Goal: Task Accomplishment & Management: Complete application form

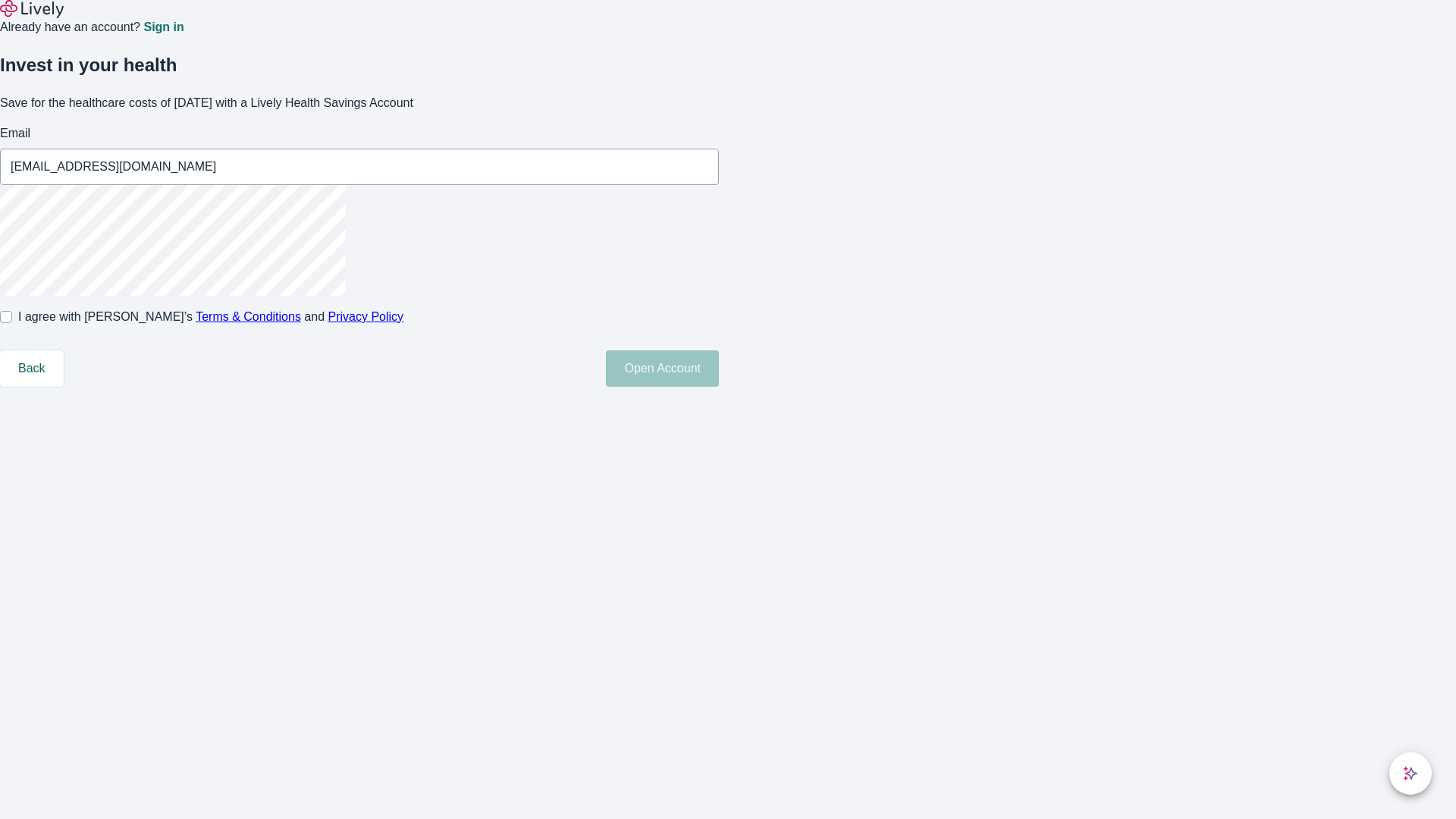
click at [12, 323] on input "I agree with Lively’s Terms & Conditions and Privacy Policy" at bounding box center [6, 316] width 12 height 12
checkbox input "true"
click at [719, 387] on button "Open Account" at bounding box center [662, 368] width 113 height 36
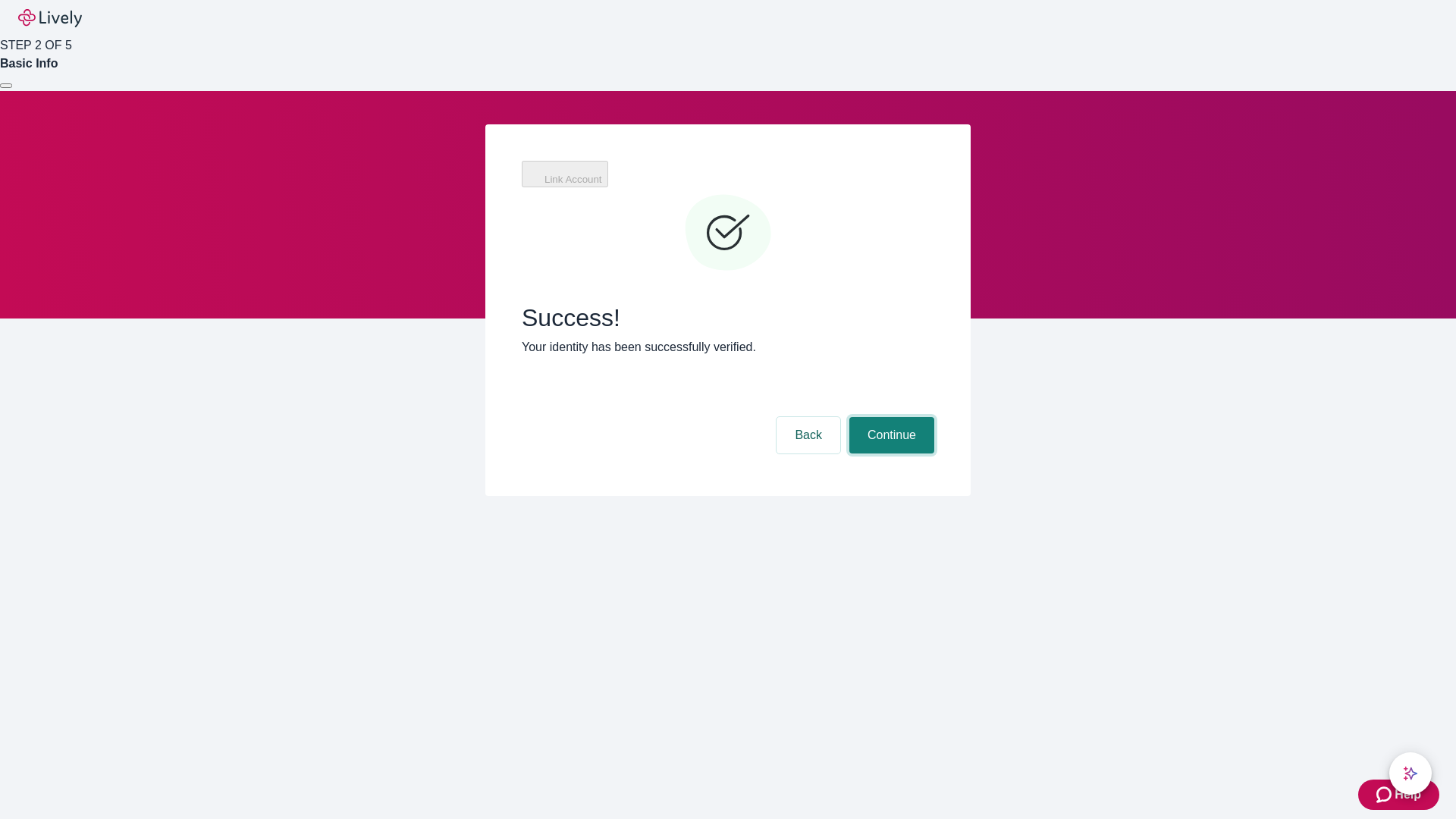
click at [890, 417] on button "Continue" at bounding box center [892, 435] width 85 height 36
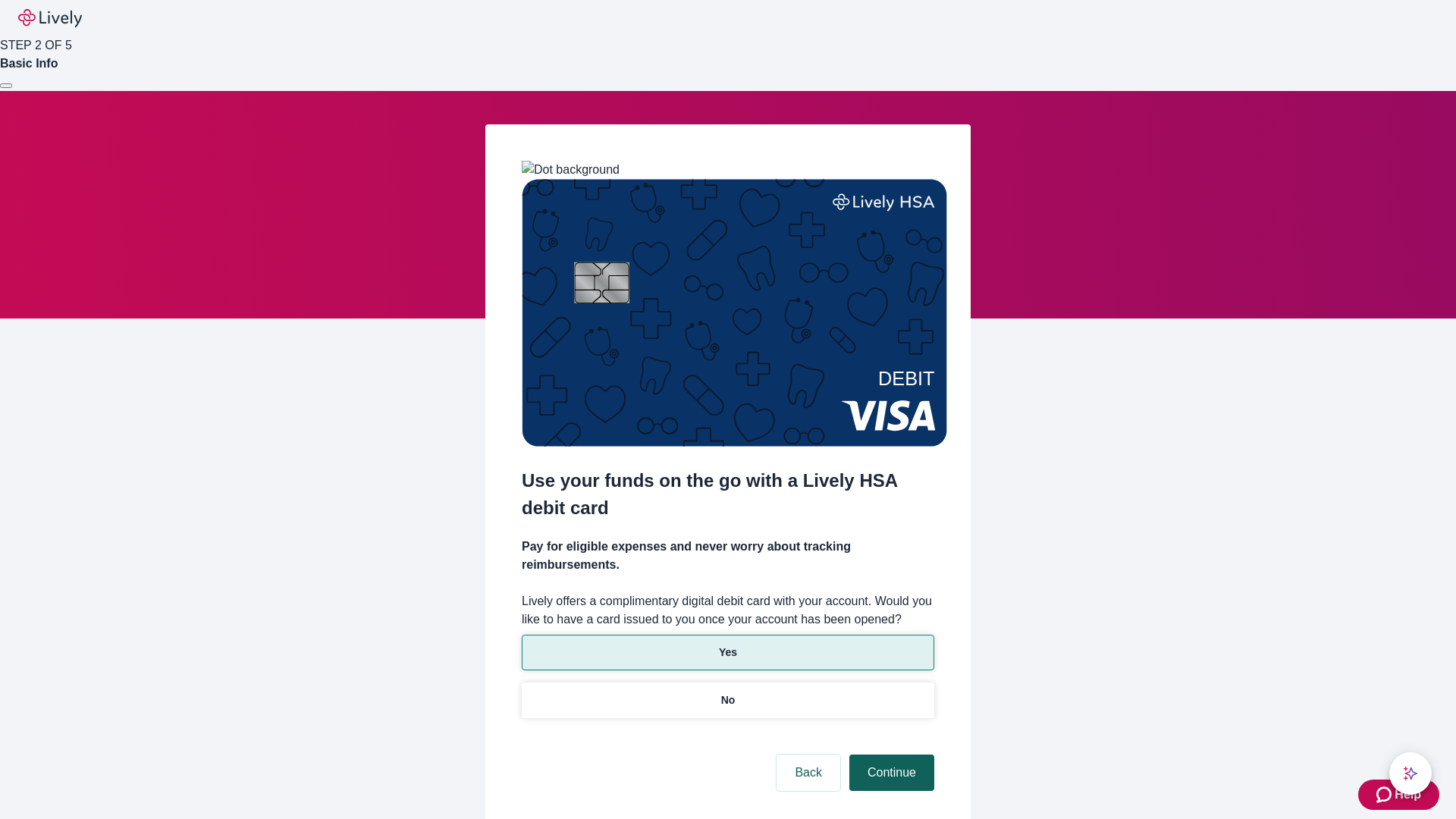
click at [727, 644] on p "Yes" at bounding box center [728, 652] width 18 height 16
click at [890, 755] on button "Continue" at bounding box center [892, 773] width 85 height 36
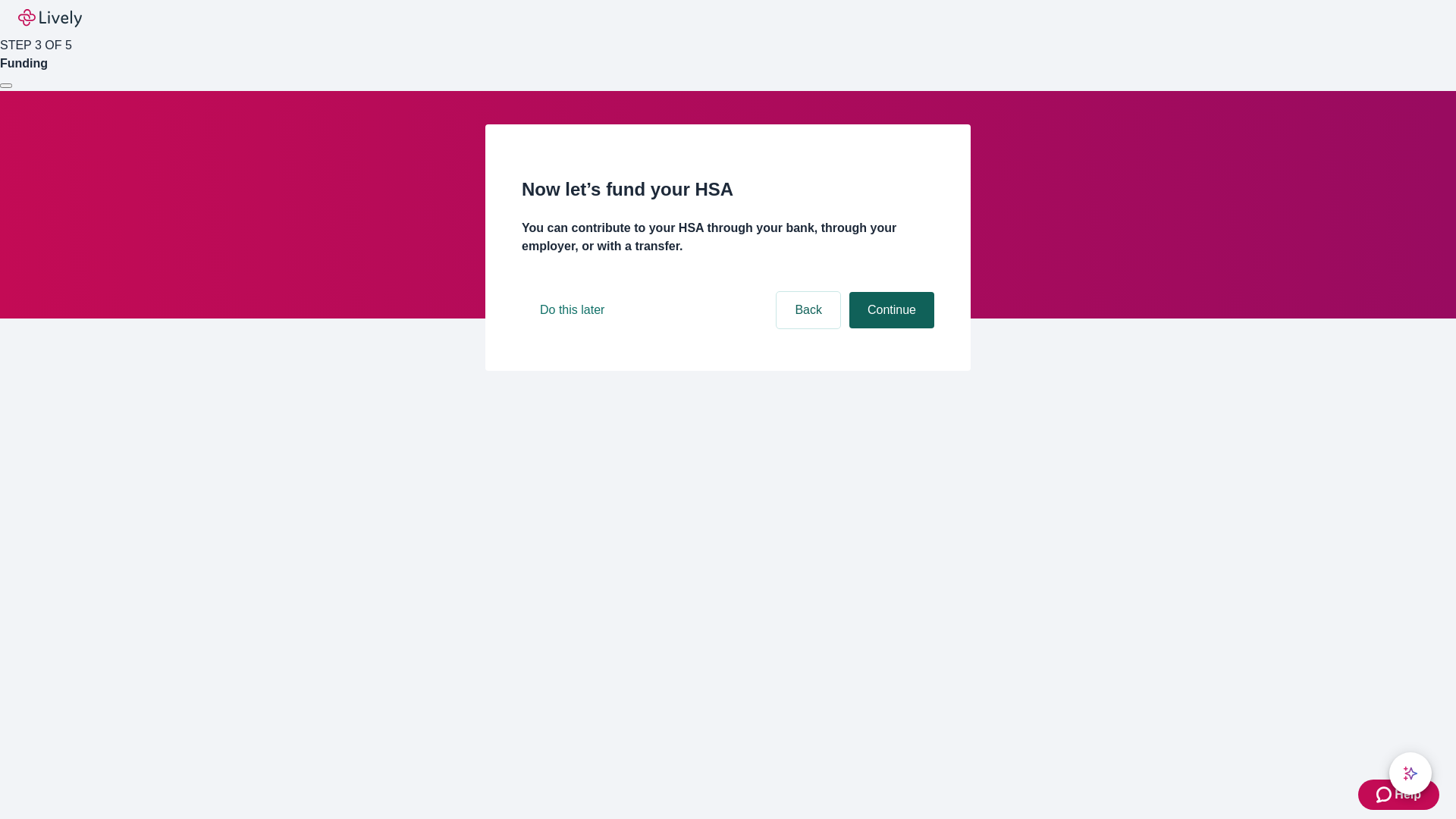
click at [890, 329] on button "Continue" at bounding box center [892, 310] width 85 height 36
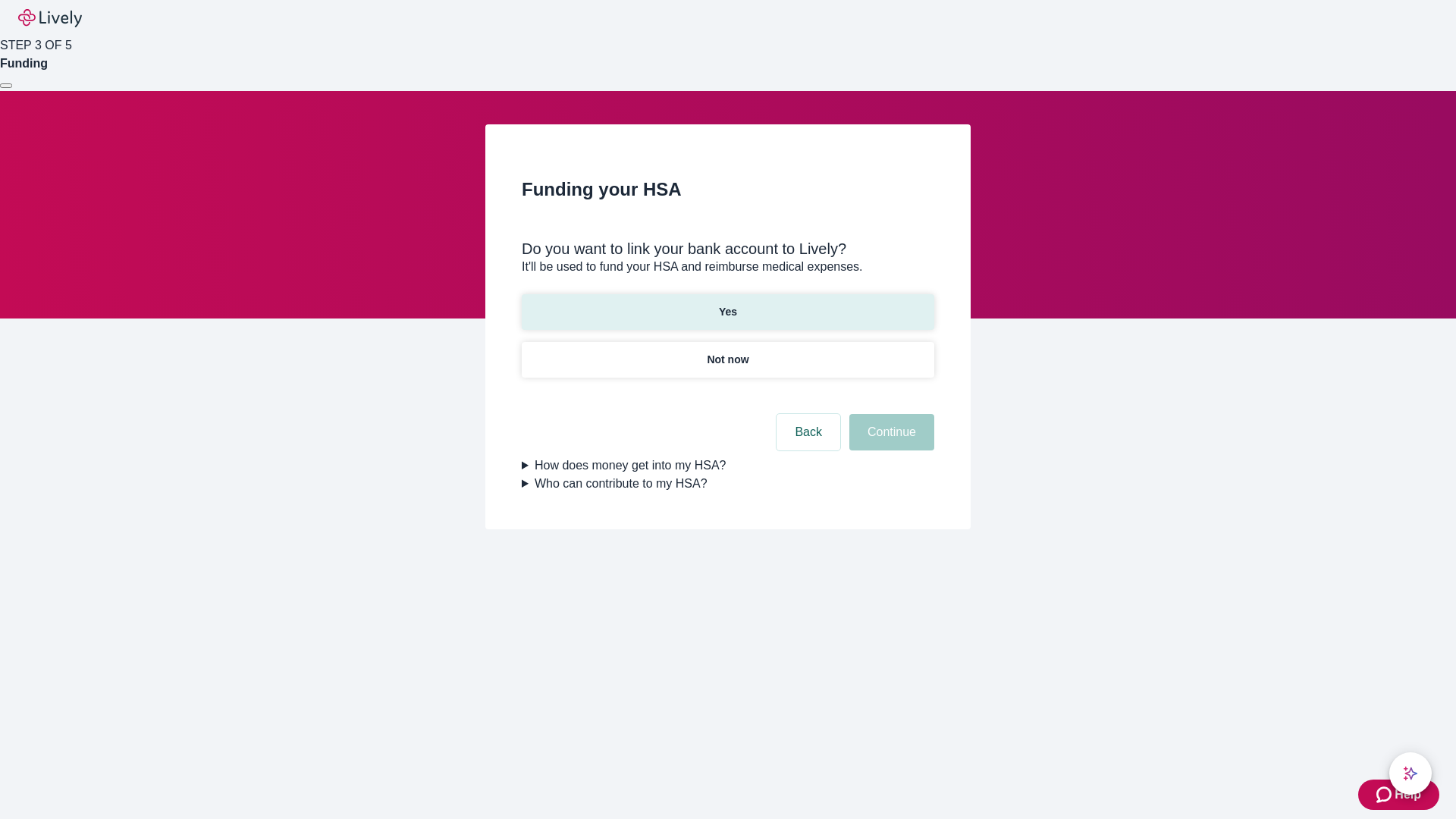
click at [727, 304] on p "Yes" at bounding box center [728, 312] width 18 height 16
click at [890, 414] on button "Continue" at bounding box center [892, 432] width 85 height 36
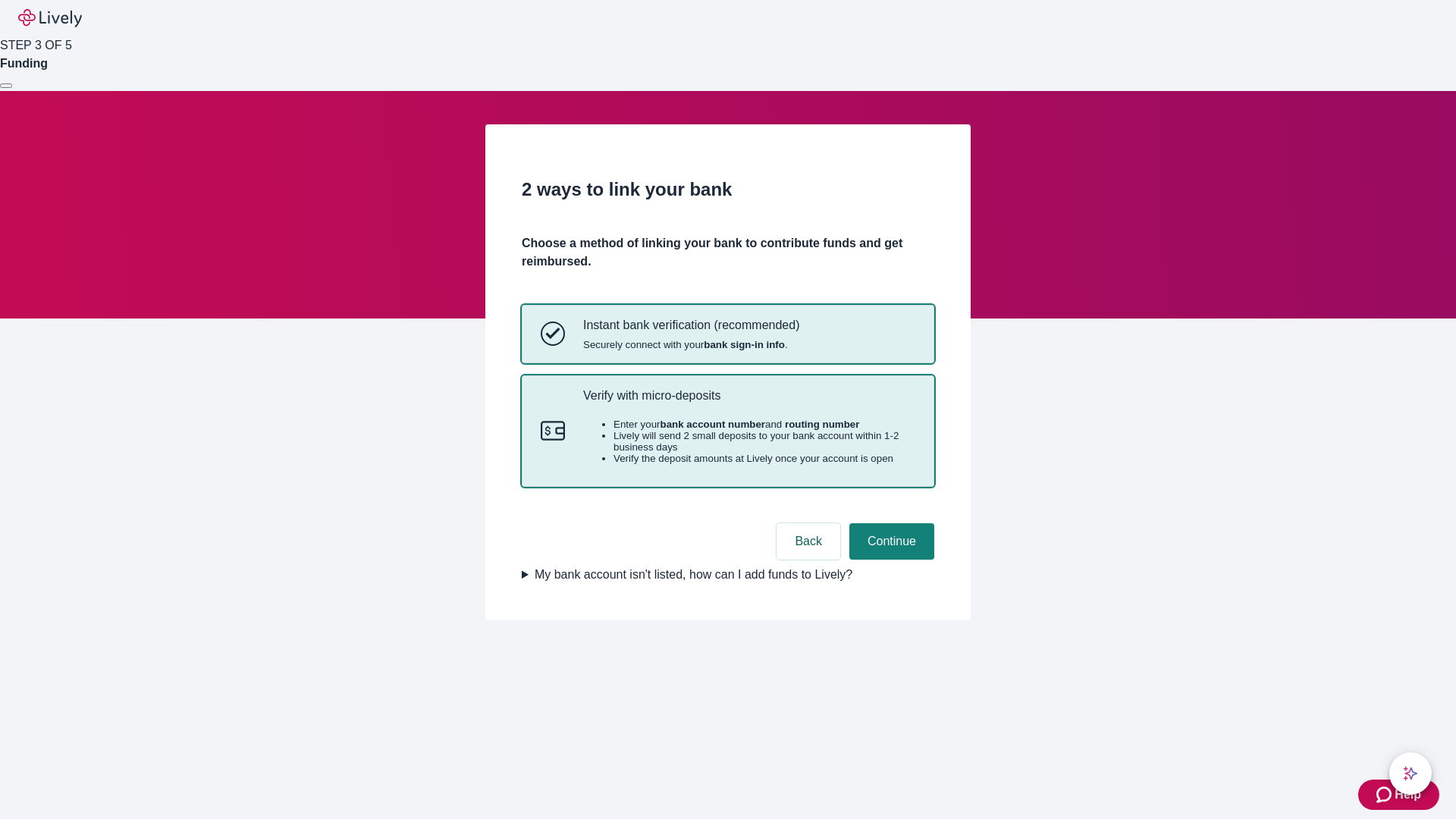
click at [748, 403] on p "Verify with micro-deposits" at bounding box center [748, 396] width 332 height 15
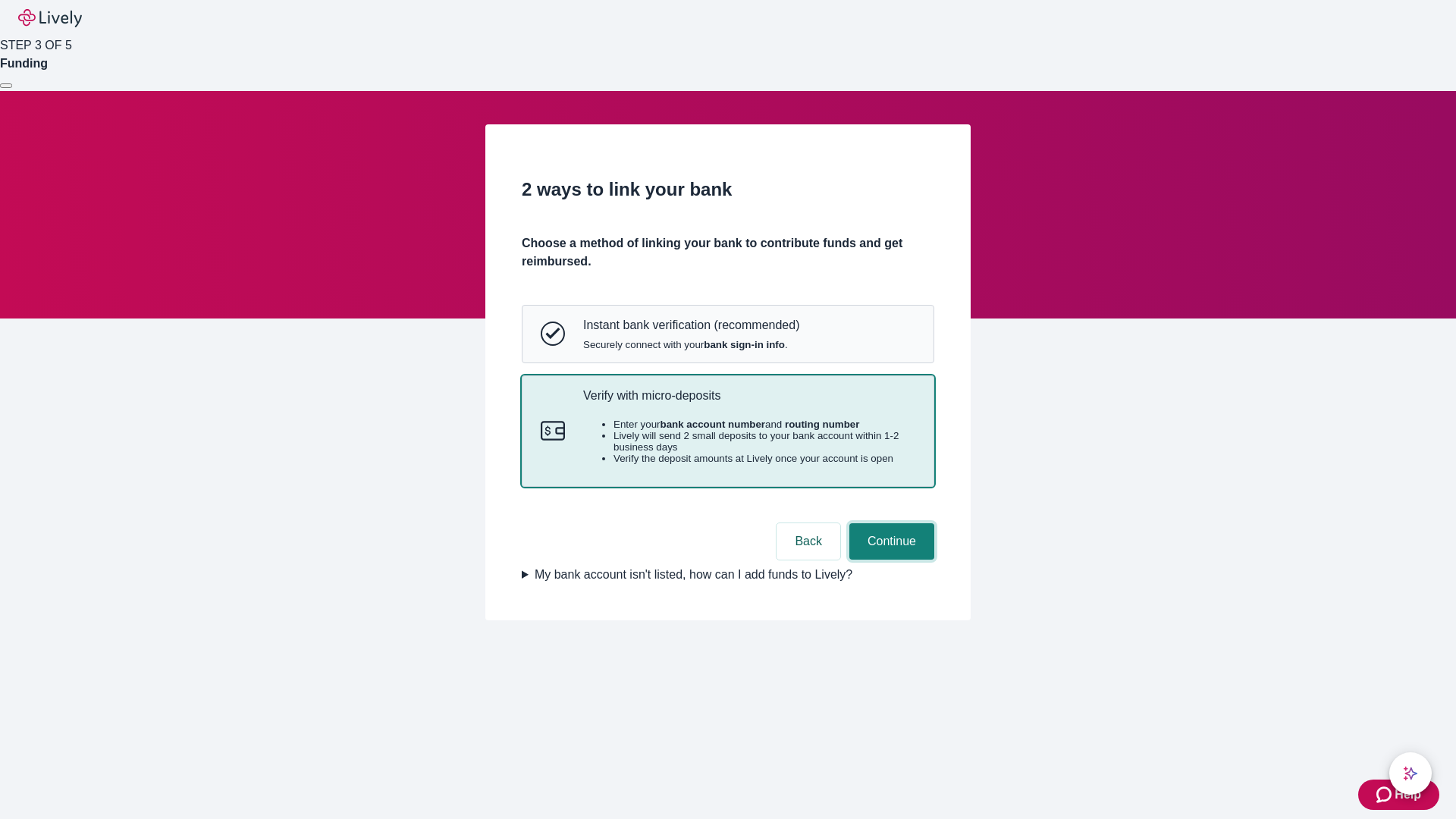
click at [890, 560] on button "Continue" at bounding box center [892, 541] width 85 height 36
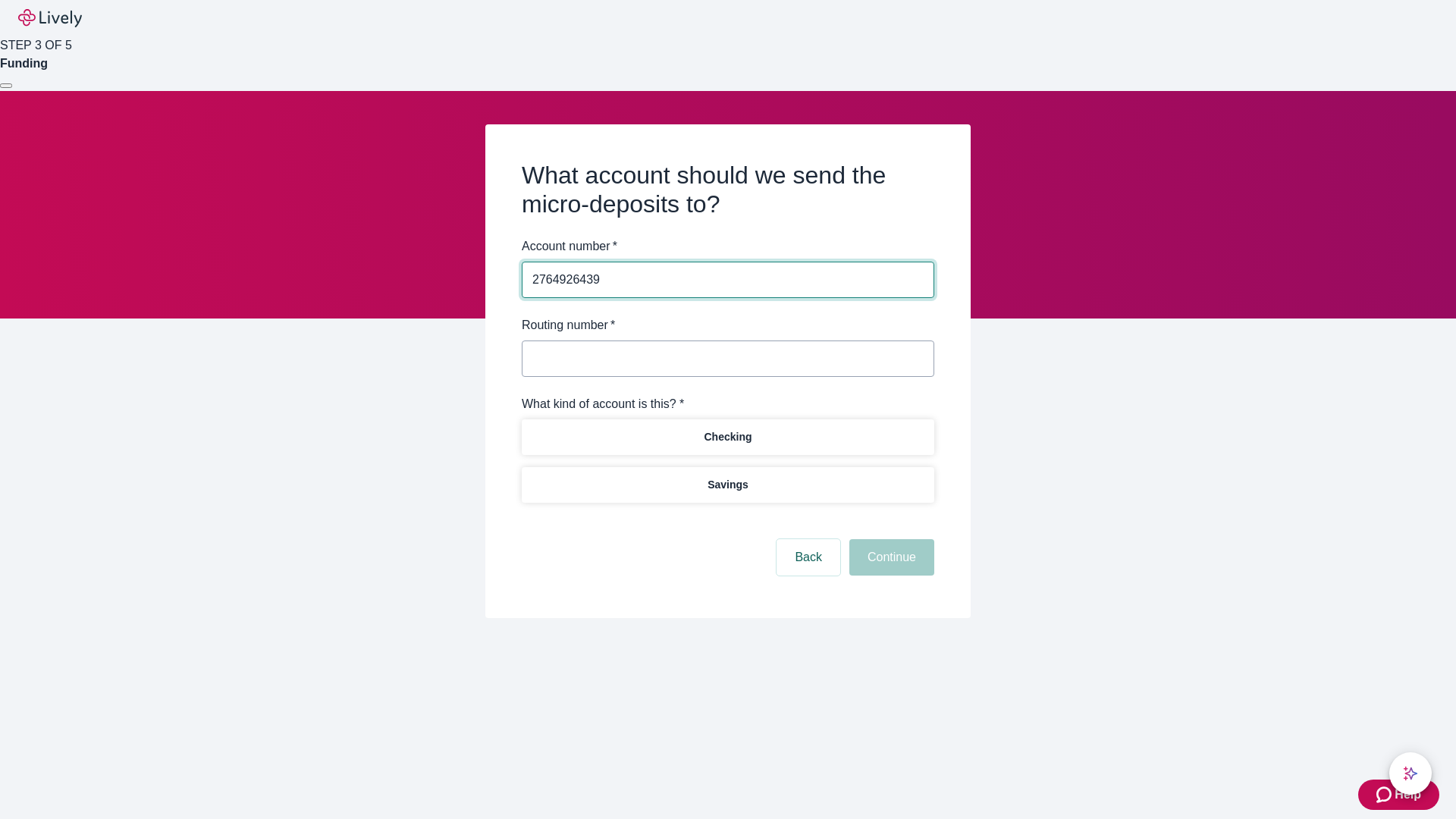
type input "2764926439"
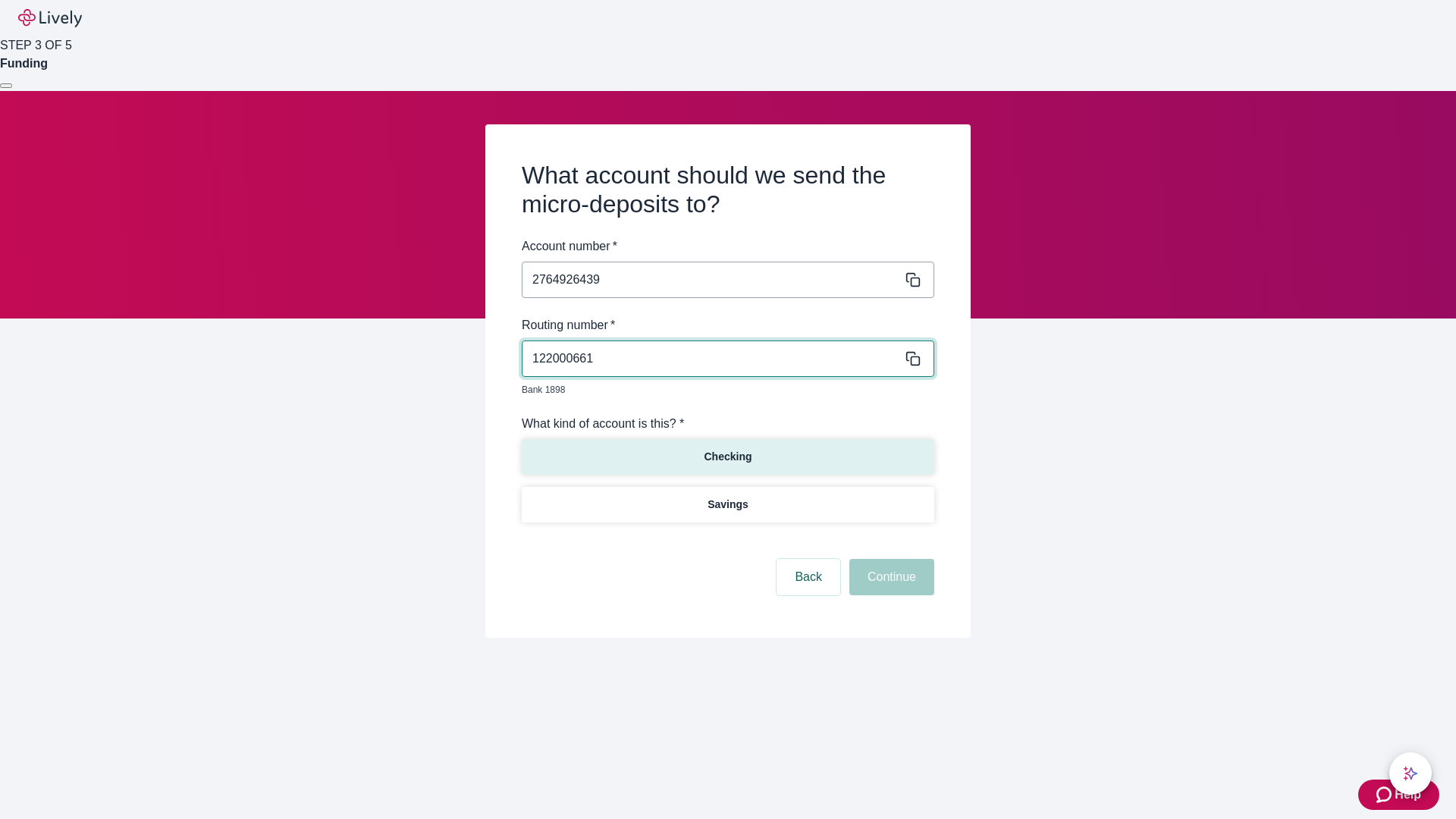
type input "122000661"
click at [727, 449] on p "Checking" at bounding box center [728, 457] width 48 height 16
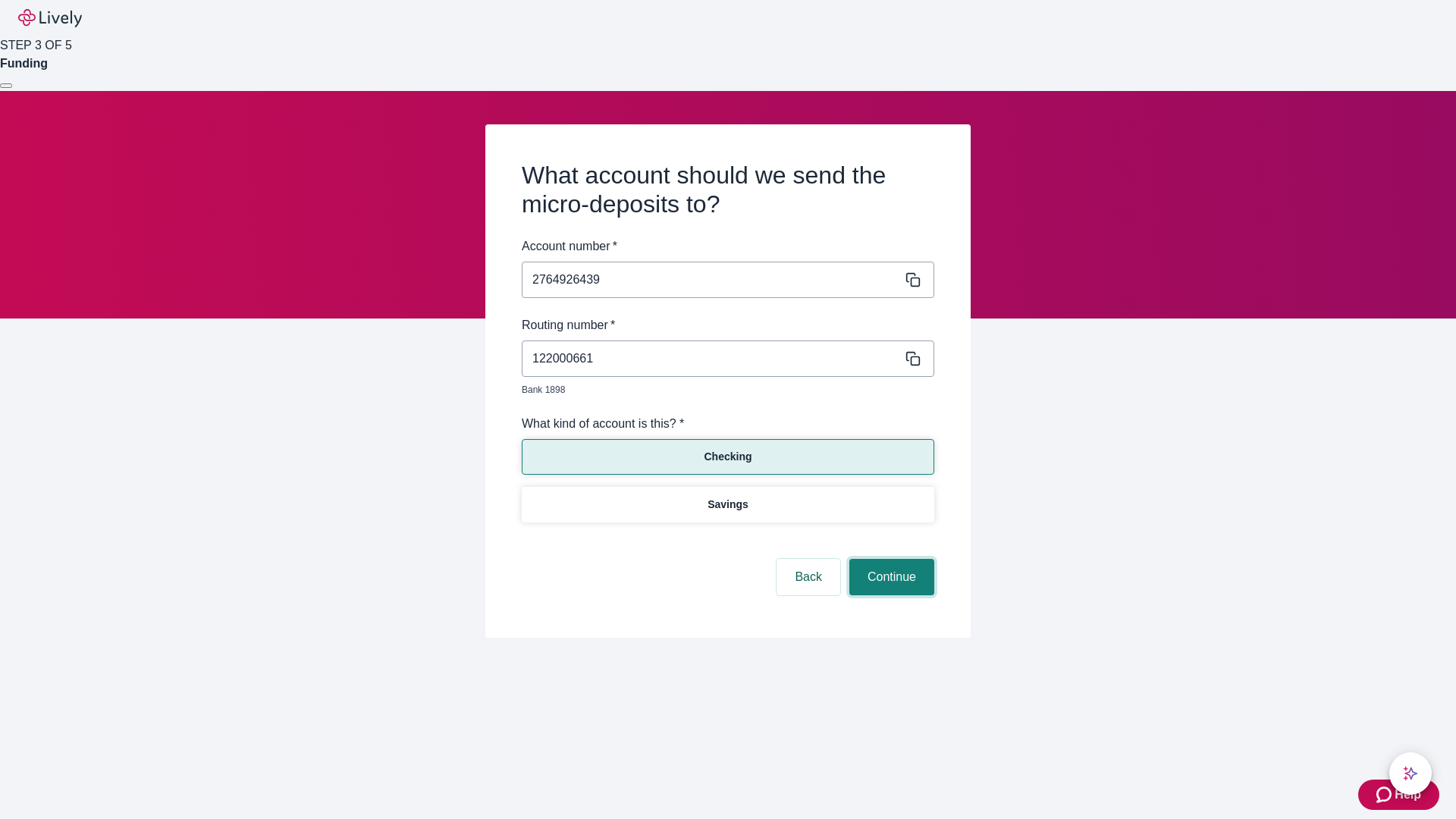
click at [890, 560] on button "Continue" at bounding box center [892, 577] width 85 height 36
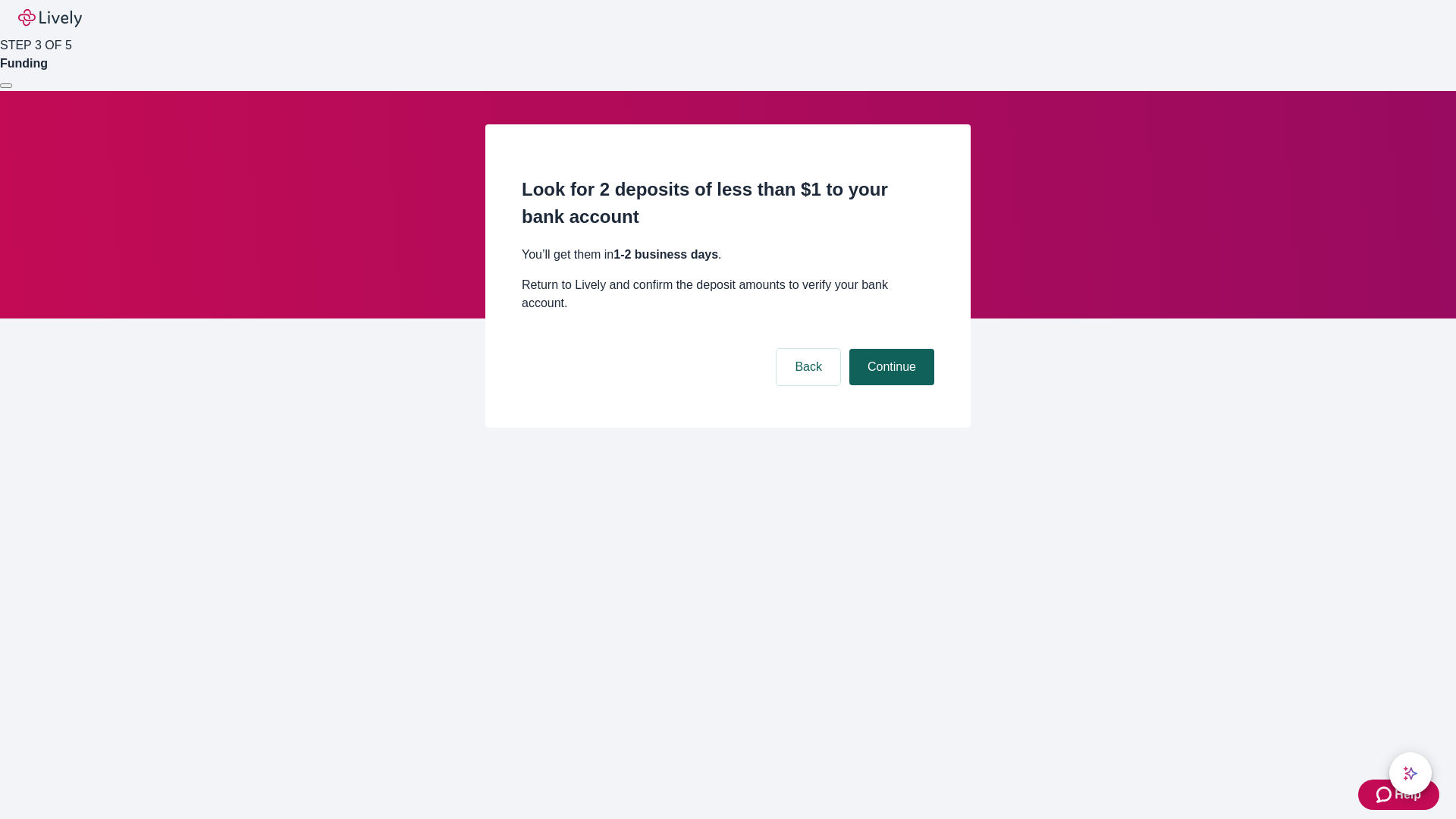
click at [890, 349] on button "Continue" at bounding box center [892, 367] width 85 height 36
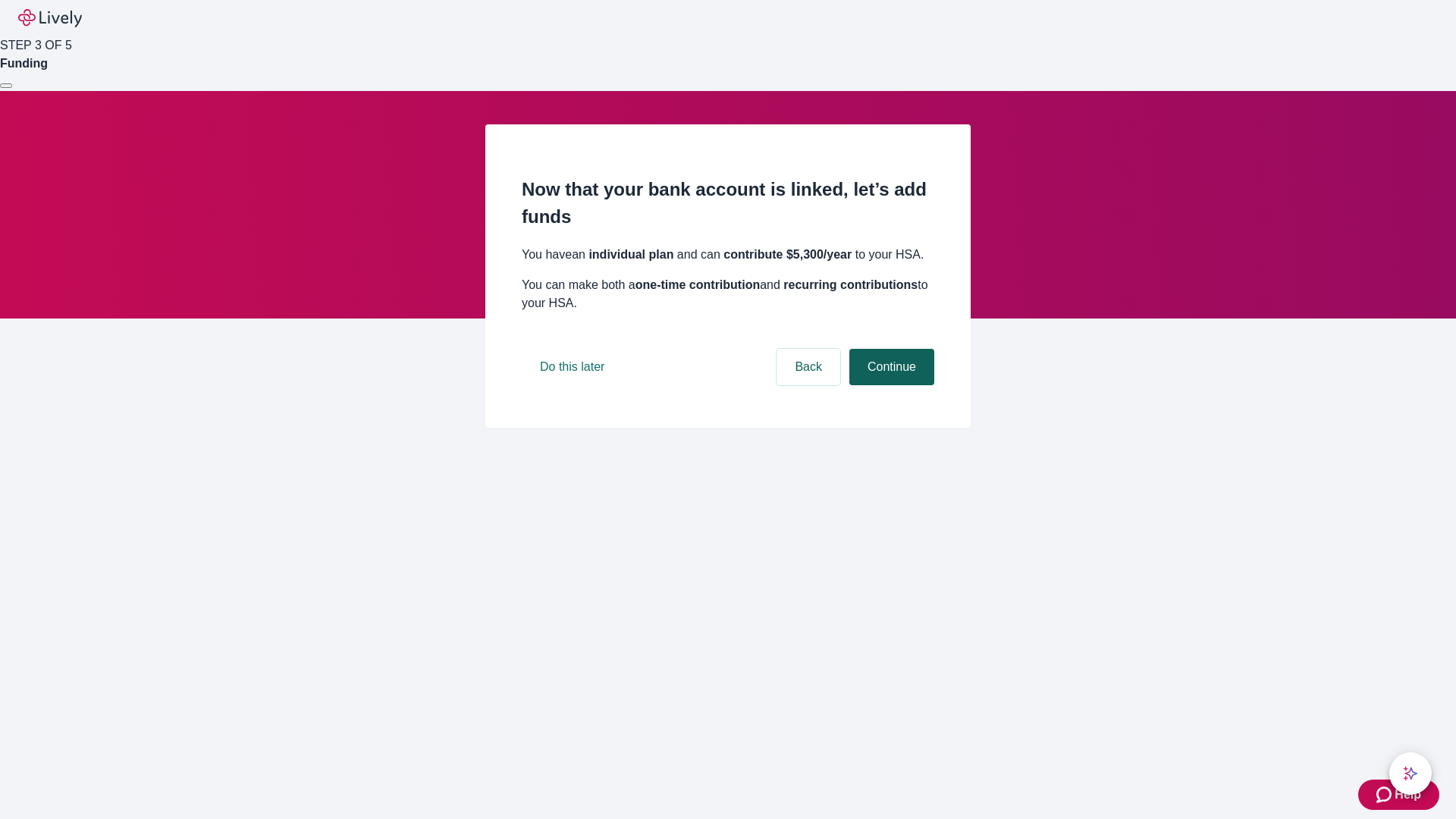
click at [890, 385] on button "Continue" at bounding box center [892, 367] width 85 height 36
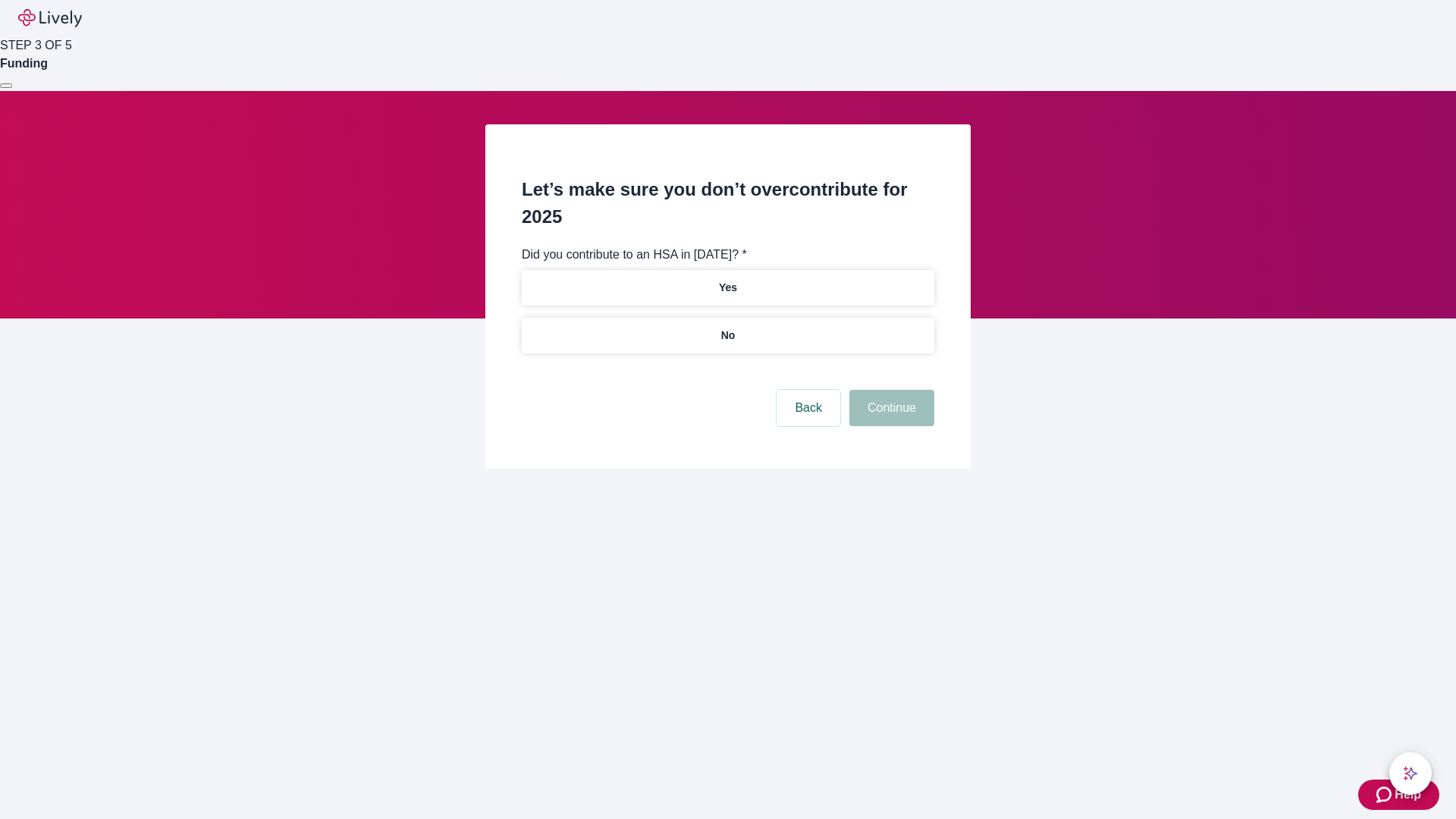
click at [727, 328] on p "No" at bounding box center [729, 335] width 15 height 16
click at [890, 390] on button "Continue" at bounding box center [892, 408] width 85 height 36
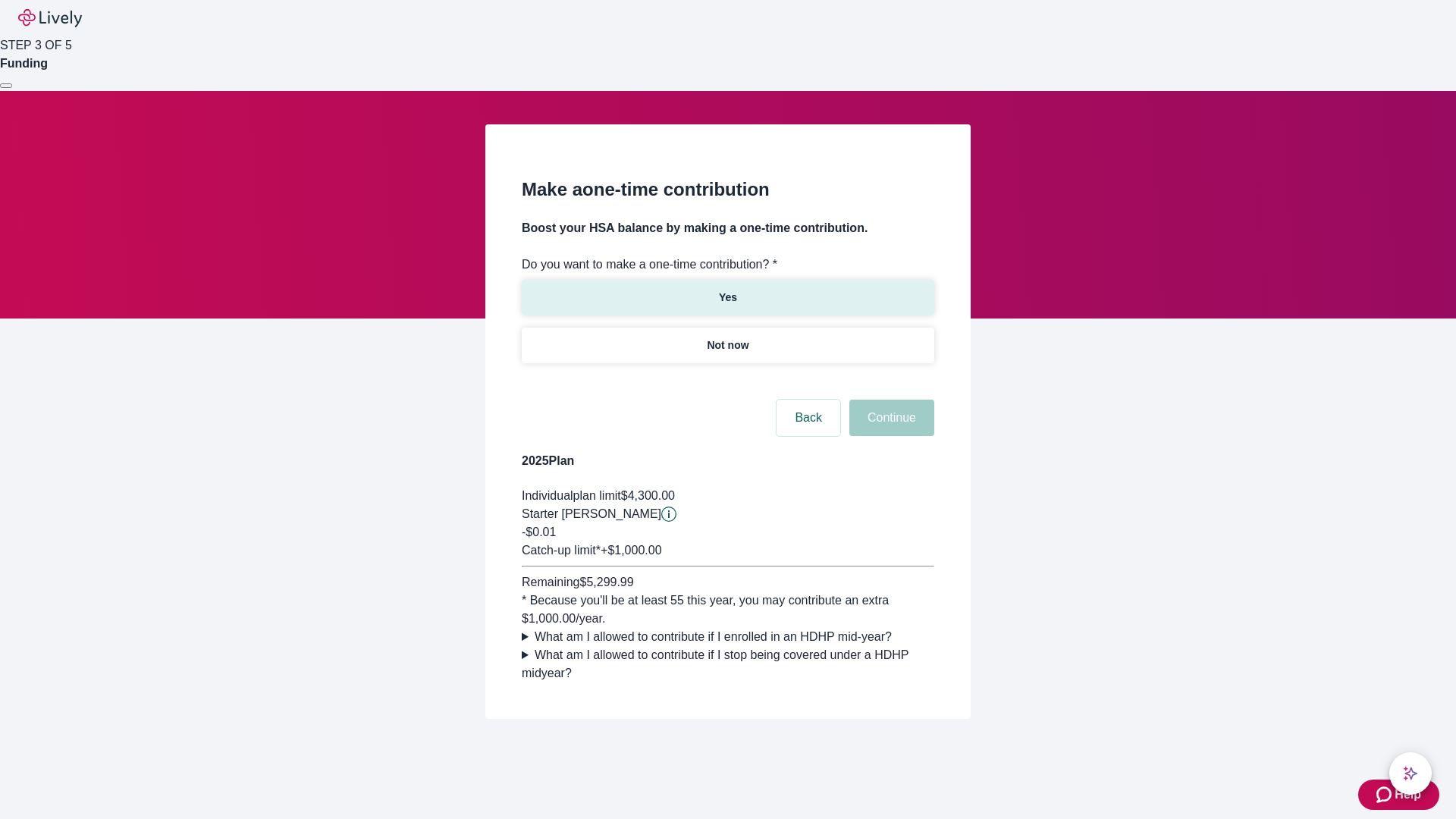
click at [727, 289] on p "Yes" at bounding box center [728, 297] width 18 height 16
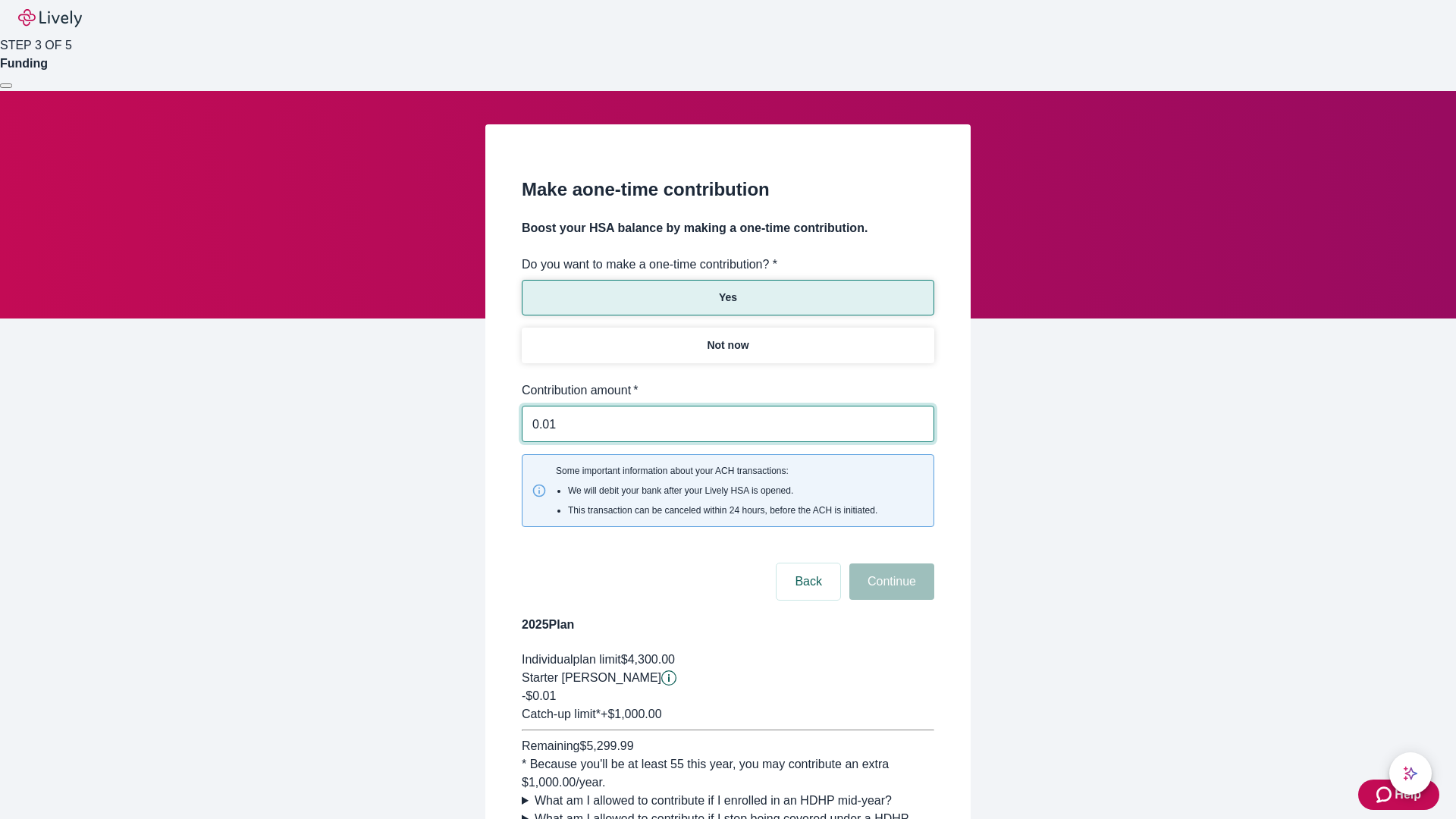
type input "0.01"
click at [890, 563] on button "Continue" at bounding box center [892, 581] width 85 height 36
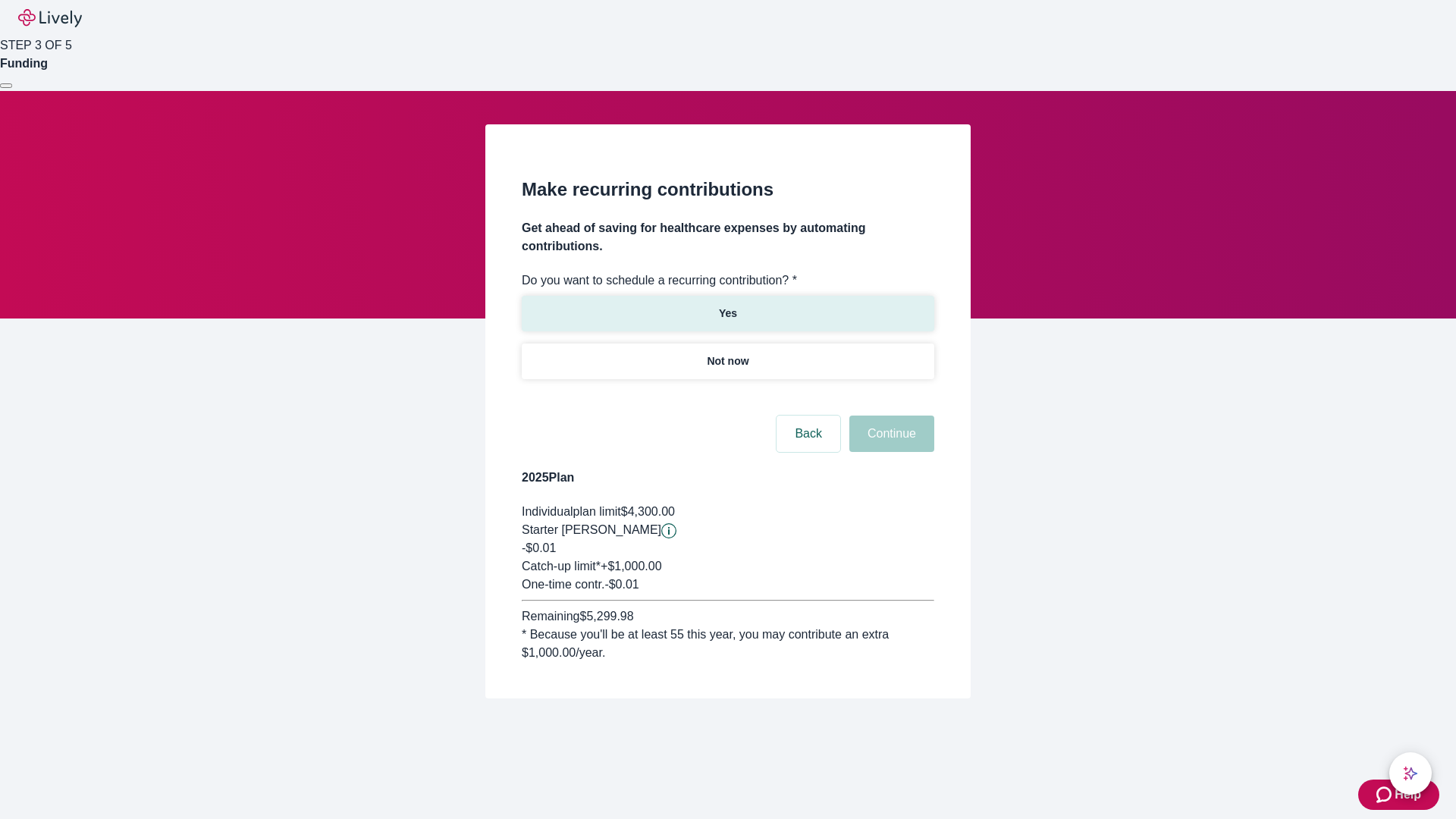
click at [727, 306] on p "Yes" at bounding box center [728, 313] width 18 height 16
click at [727, 398] on body "Help STEP 3 OF 5 Funding Make recurring contributions Get ahead of saving for h…" at bounding box center [728, 385] width 1456 height 771
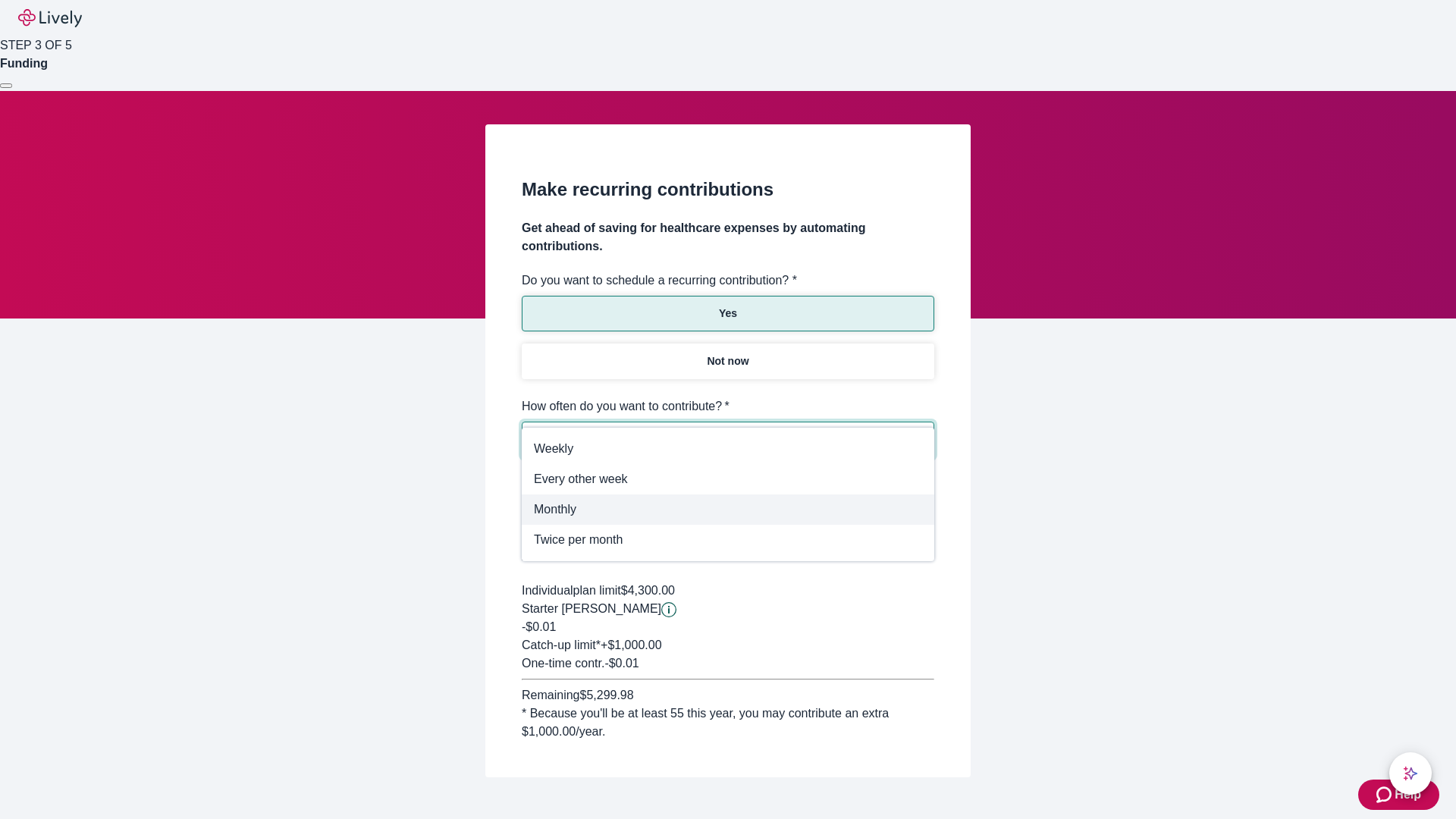
click at [728, 509] on span "Monthly" at bounding box center [728, 510] width 389 height 18
type input "Monthly"
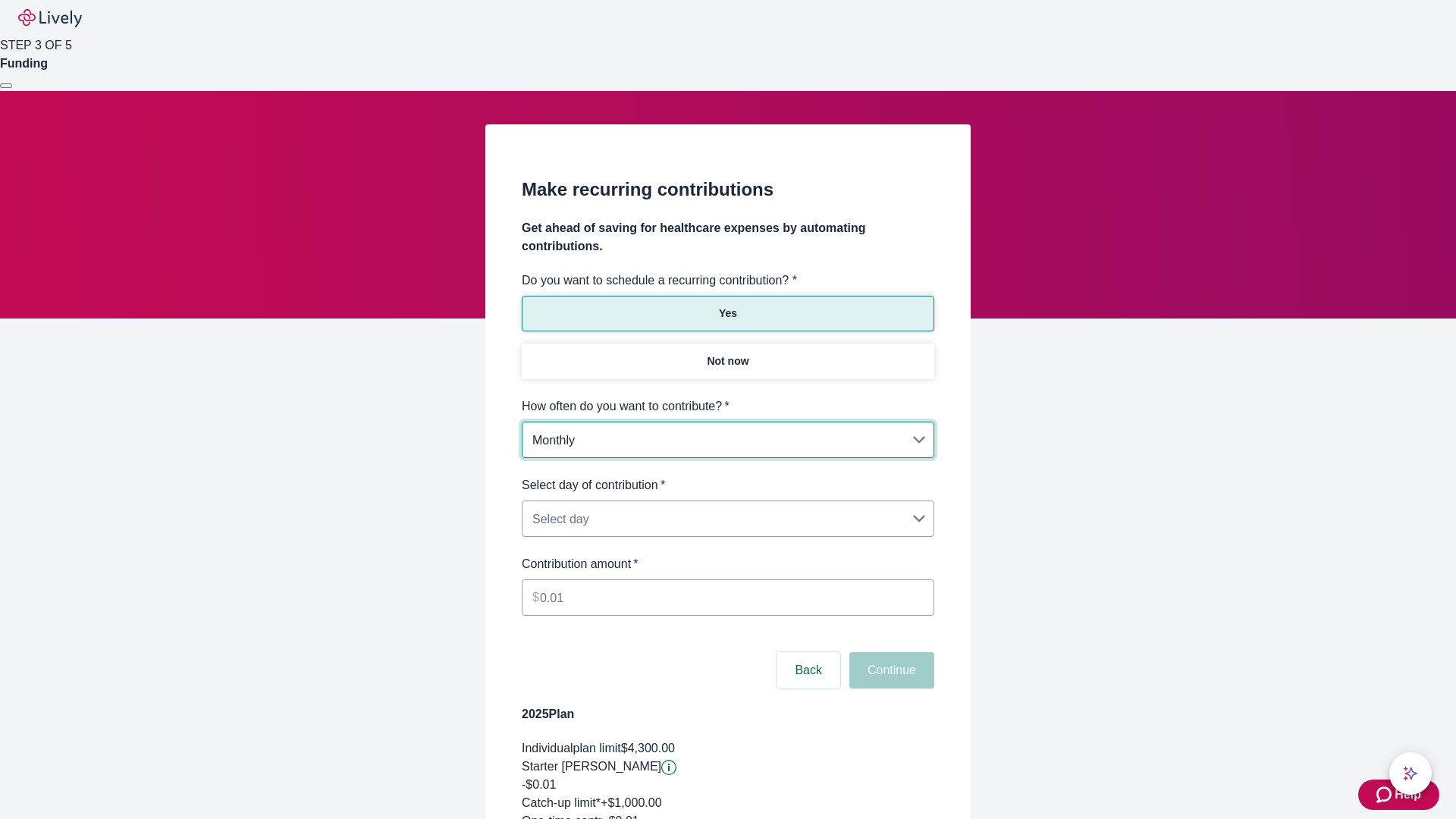
click at [727, 476] on body "Help STEP 3 OF 5 Funding Make recurring contributions Get ahead of saving for h…" at bounding box center [728, 504] width 1456 height 1008
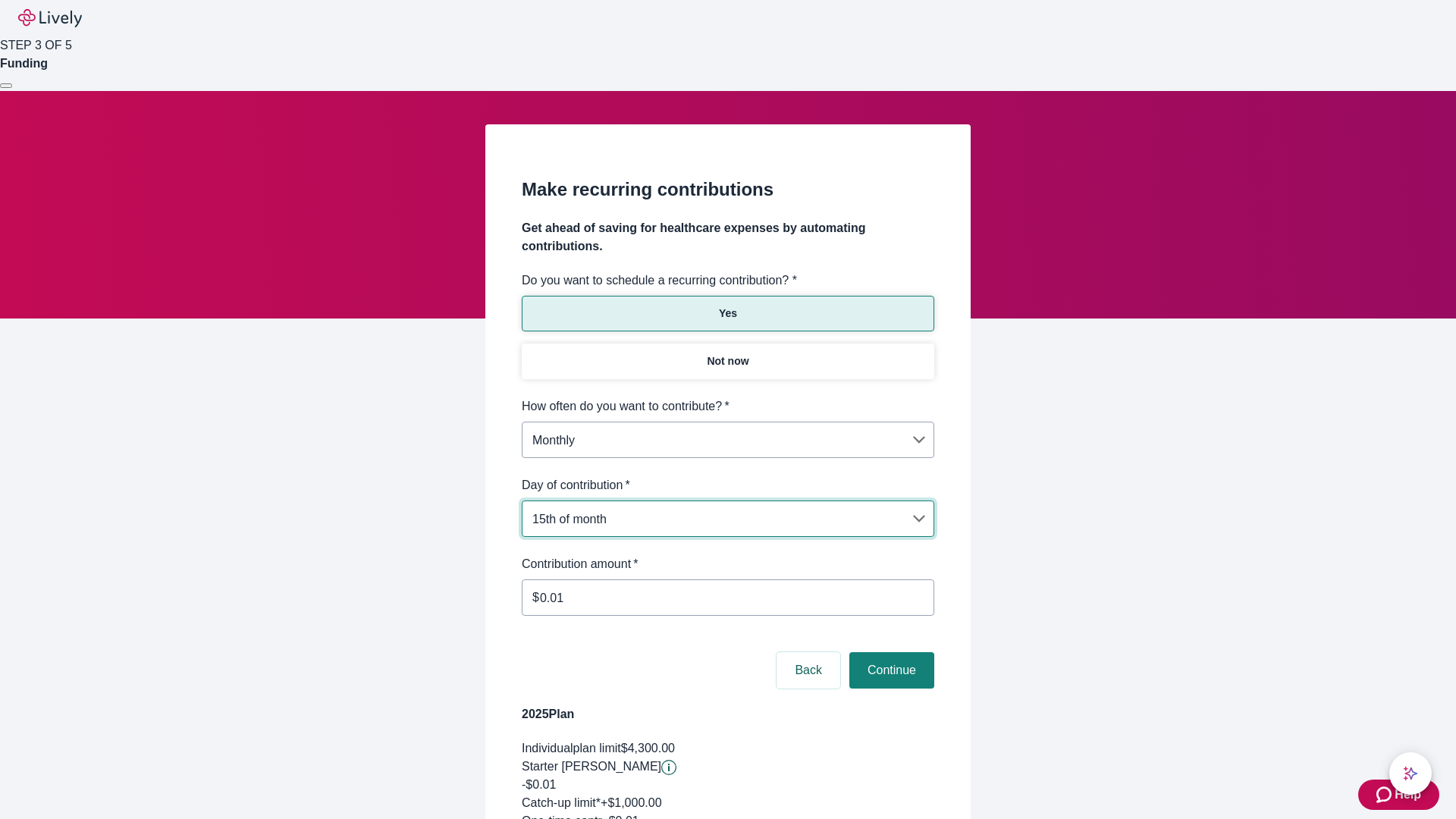
type input "Monthly15th"
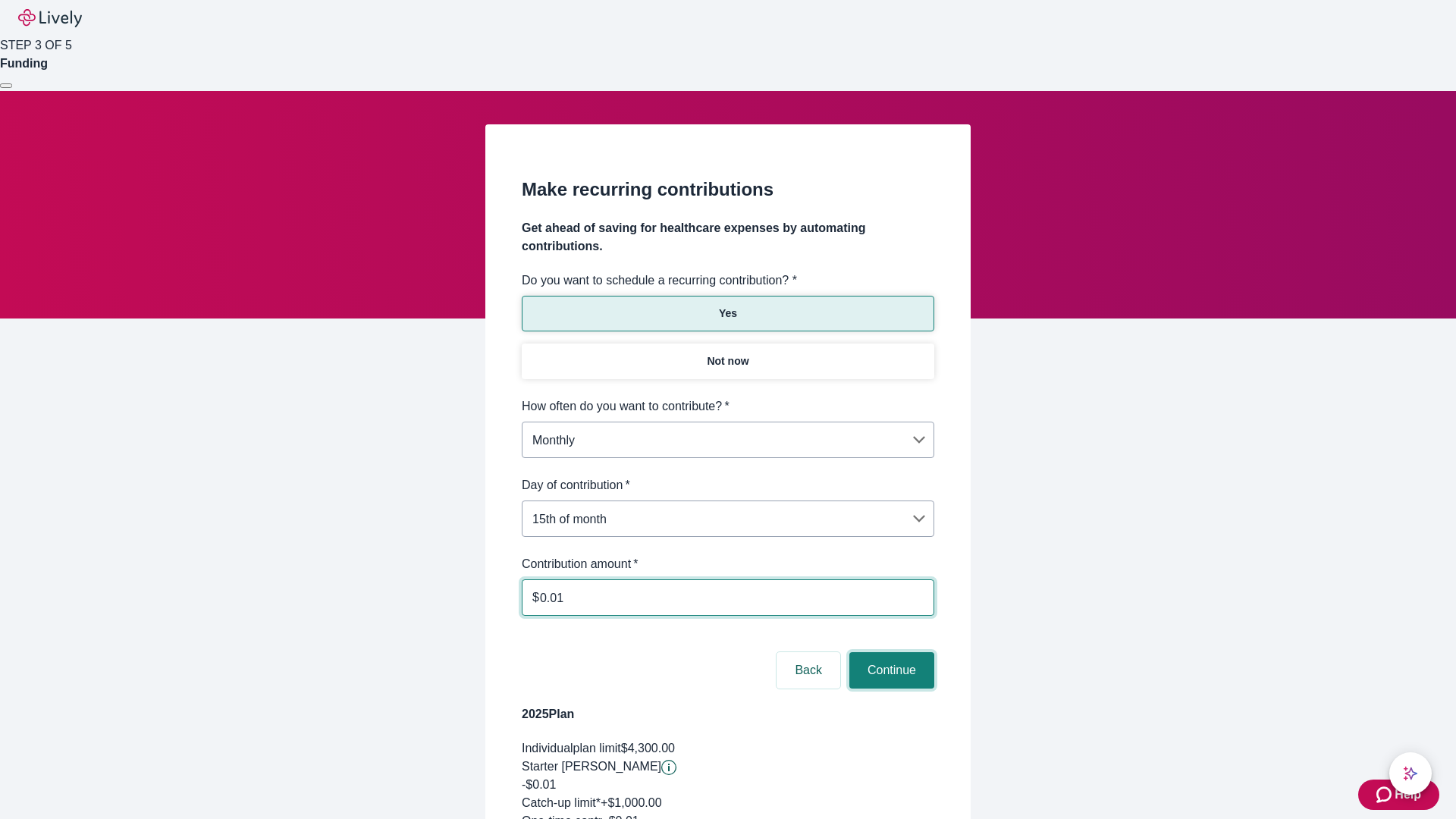
click at [890, 653] on button "Continue" at bounding box center [892, 671] width 85 height 36
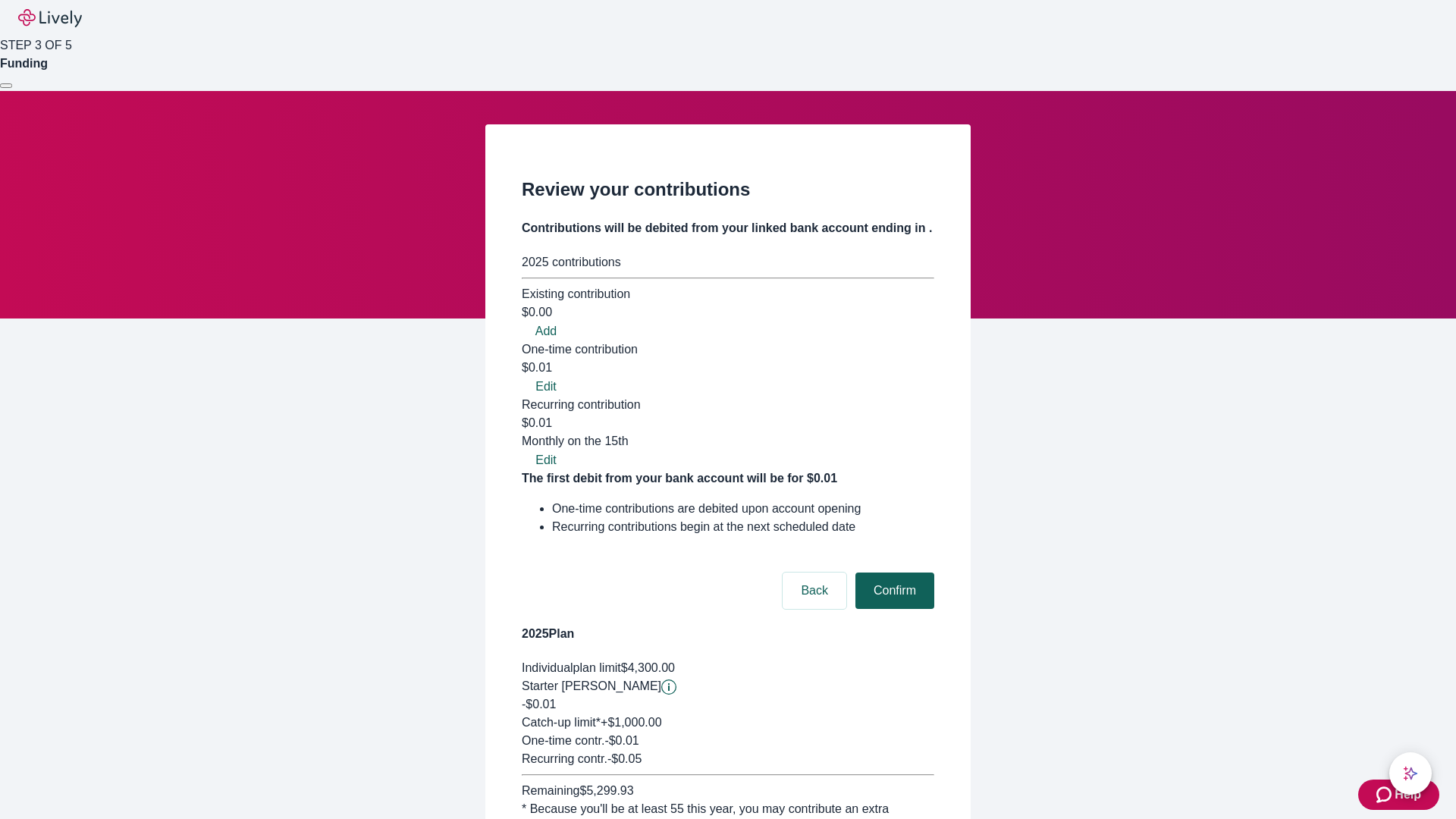
click at [893, 573] on button "Confirm" at bounding box center [895, 591] width 79 height 36
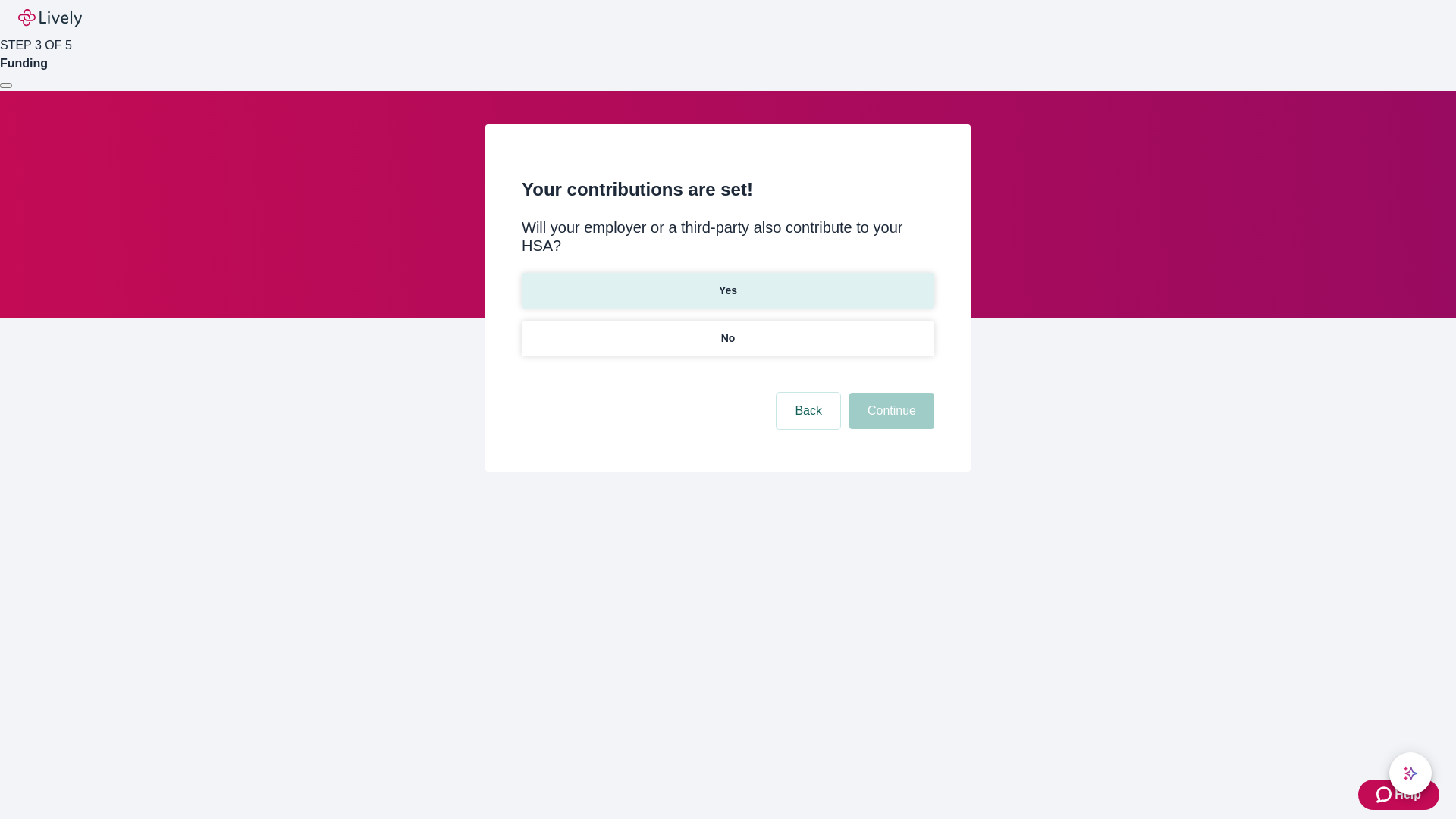
click at [727, 283] on p "Yes" at bounding box center [728, 290] width 18 height 16
click at [890, 393] on button "Continue" at bounding box center [892, 411] width 85 height 36
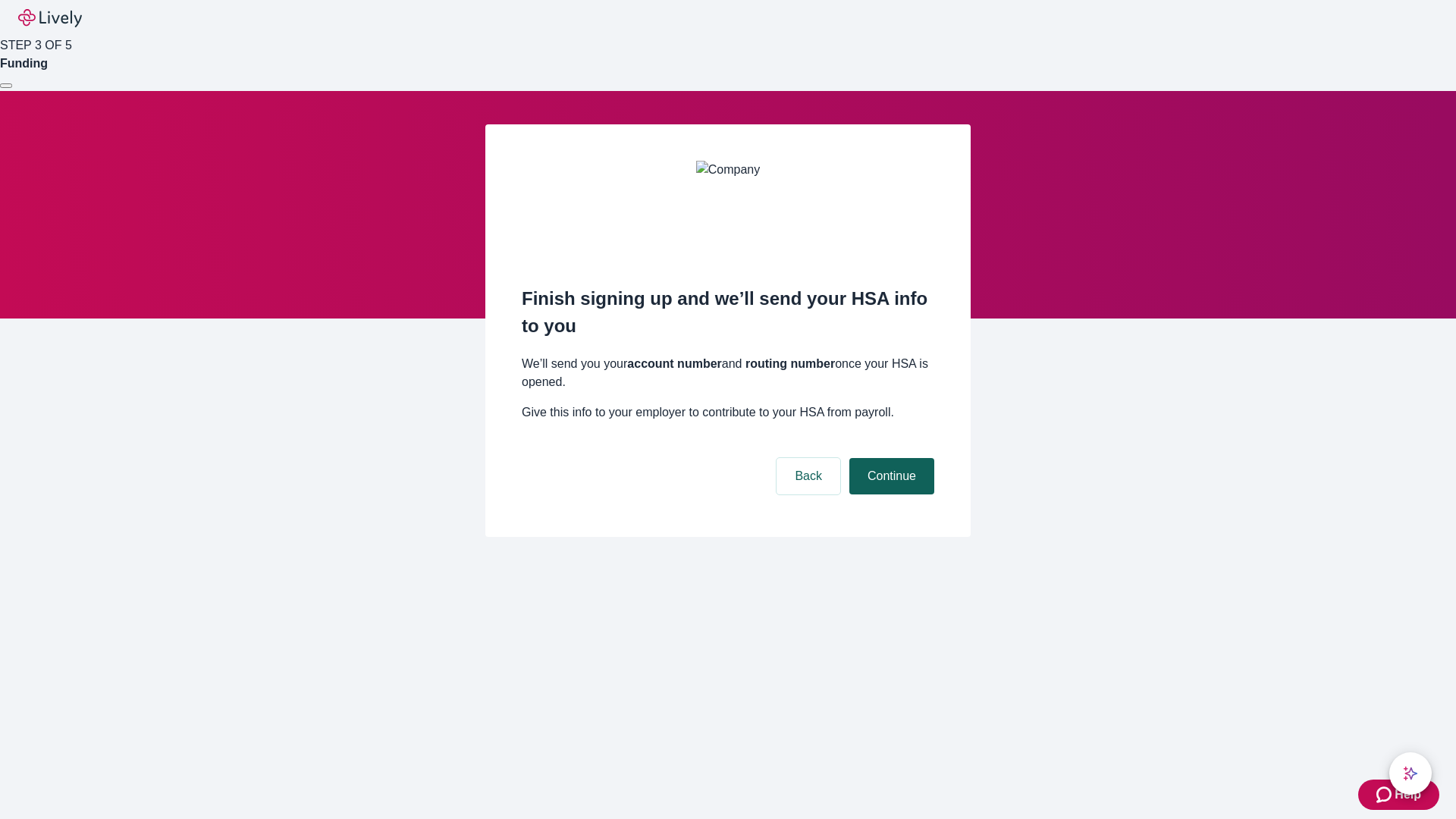
click at [890, 458] on button "Continue" at bounding box center [892, 476] width 85 height 36
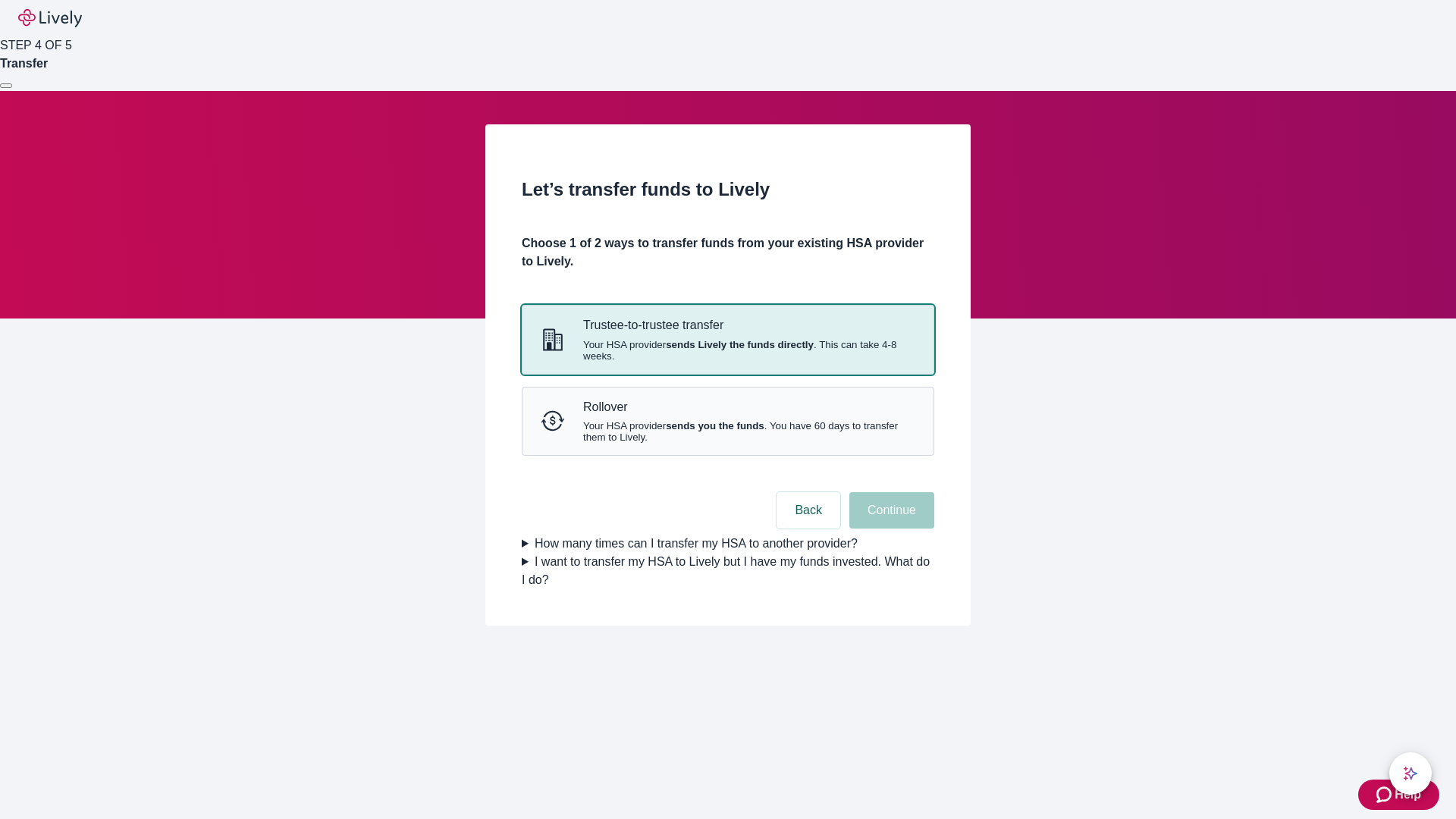
click at [727, 350] on strong "sends Lively the funds directly" at bounding box center [739, 345] width 148 height 11
click at [890, 529] on button "Continue" at bounding box center [892, 510] width 85 height 36
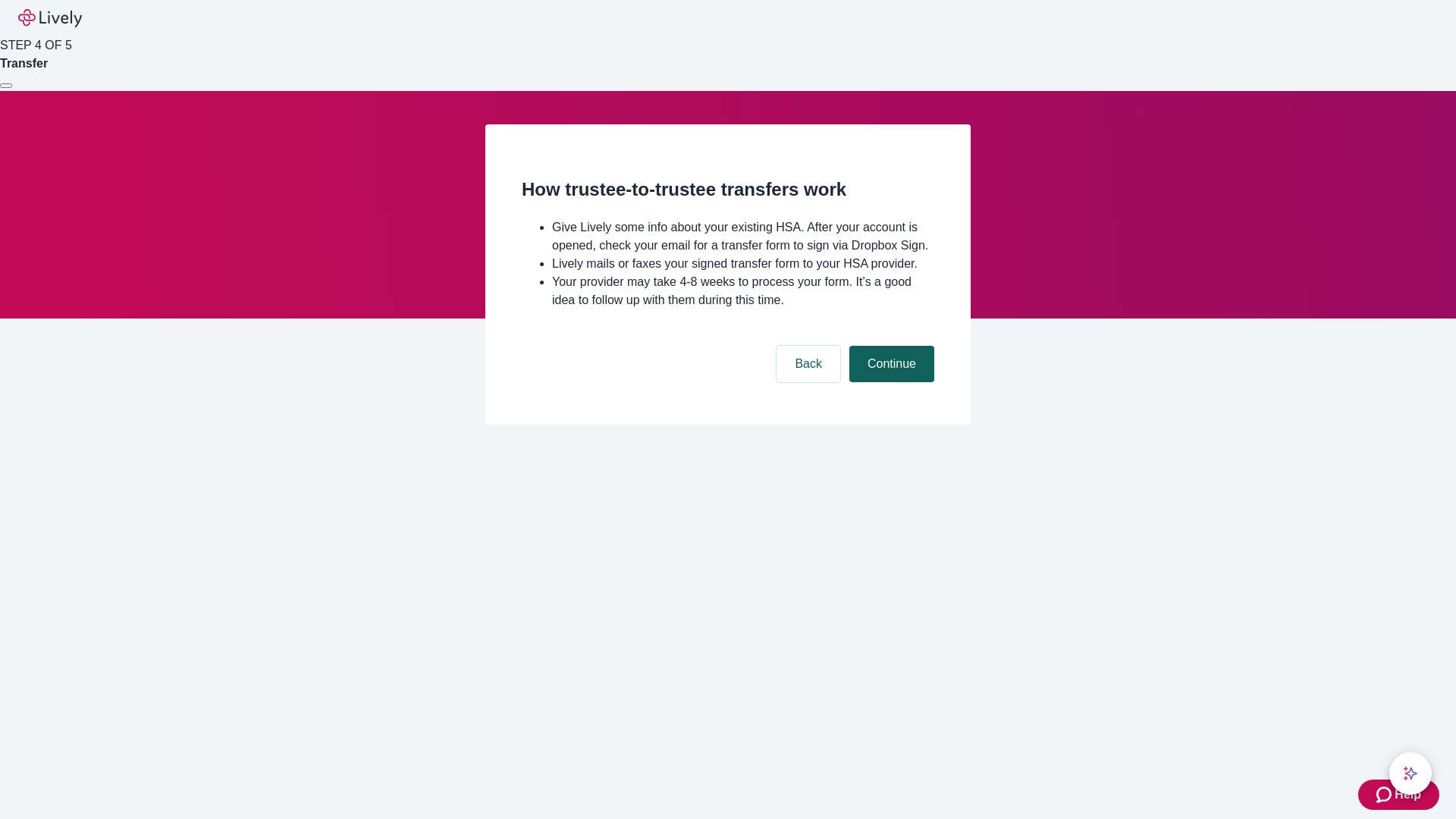
click at [890, 382] on button "Continue" at bounding box center [892, 364] width 85 height 36
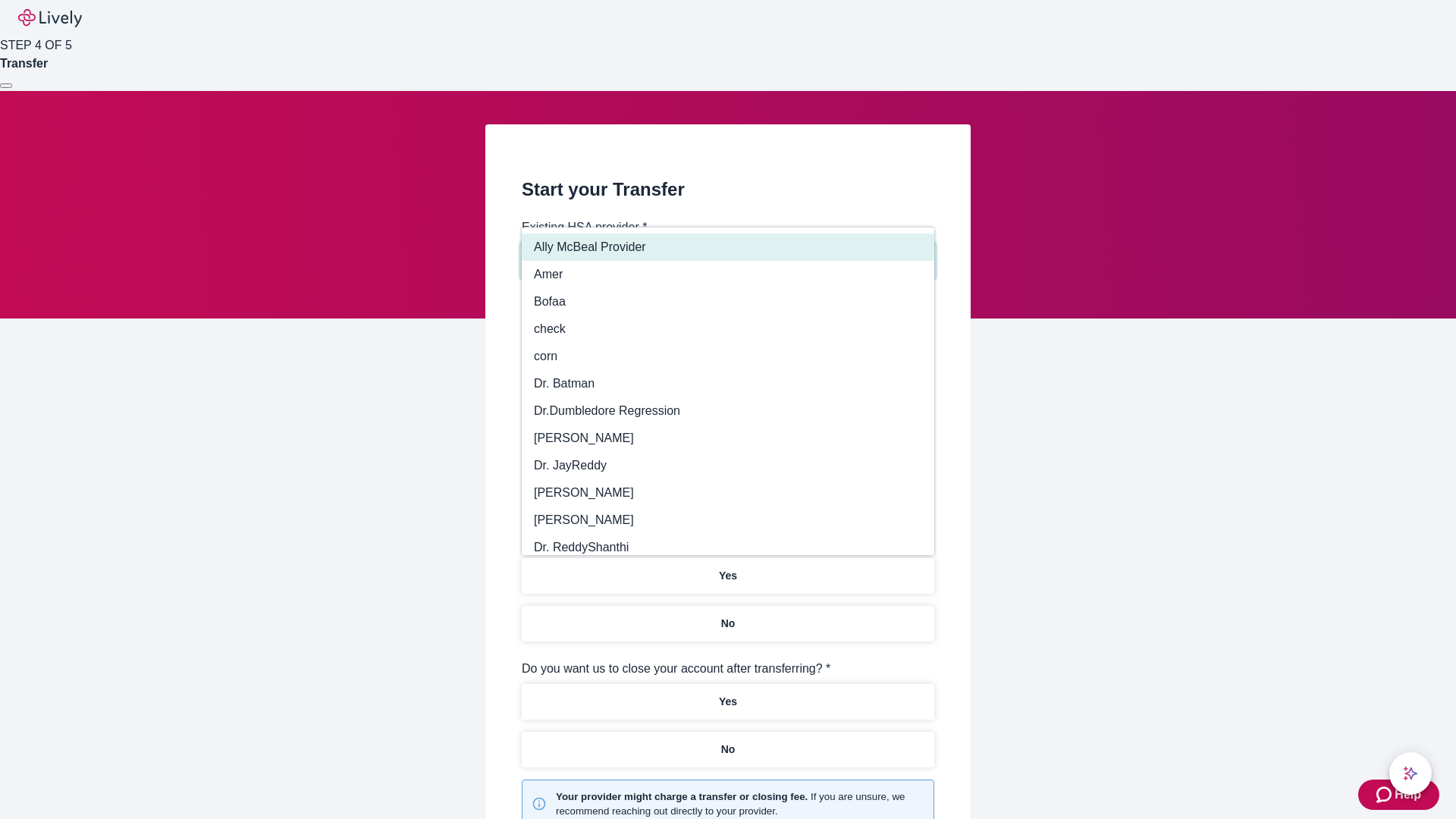
type input "Other"
type input "Health Equity"
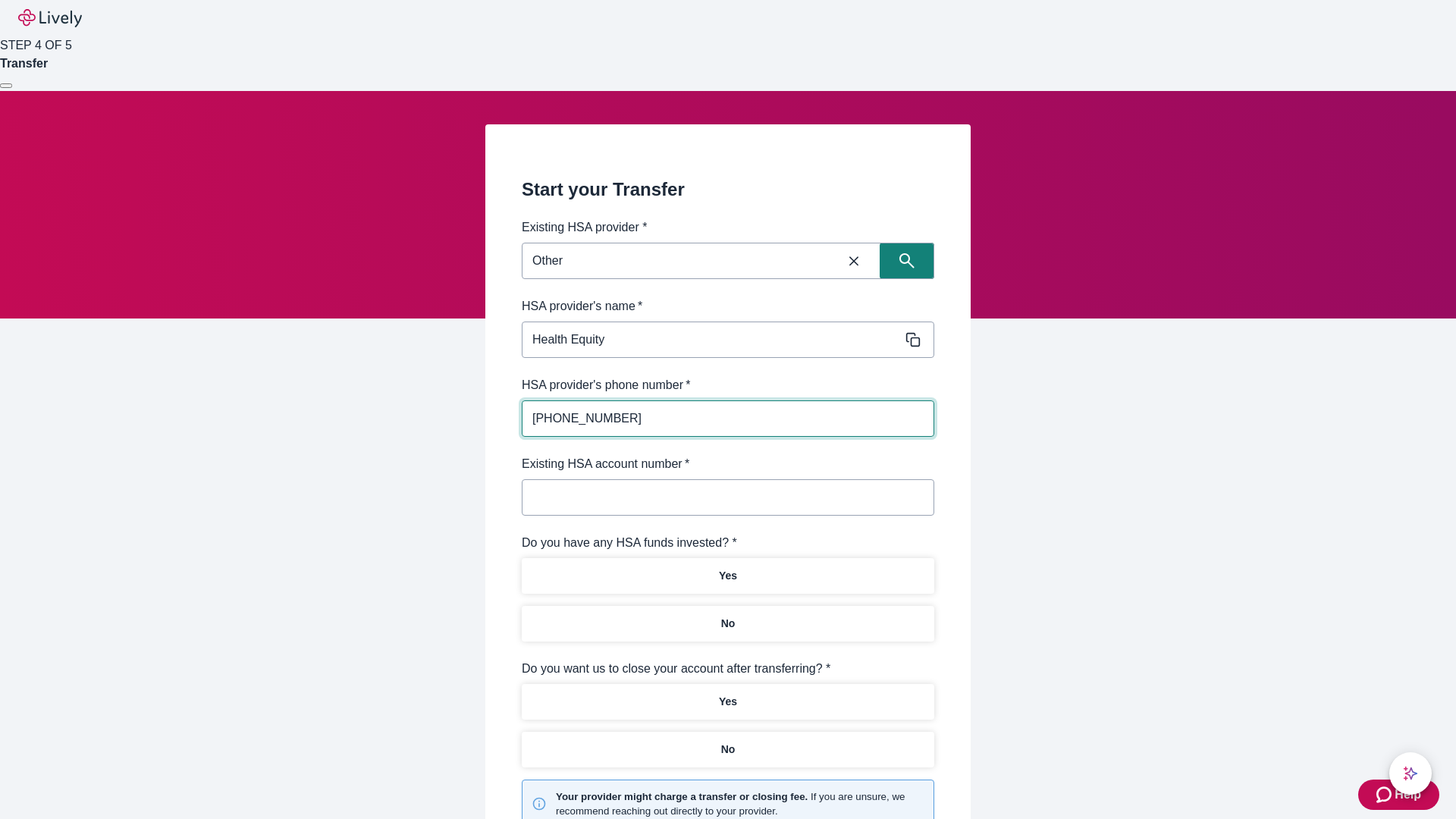
type input "(434) 343-4344"
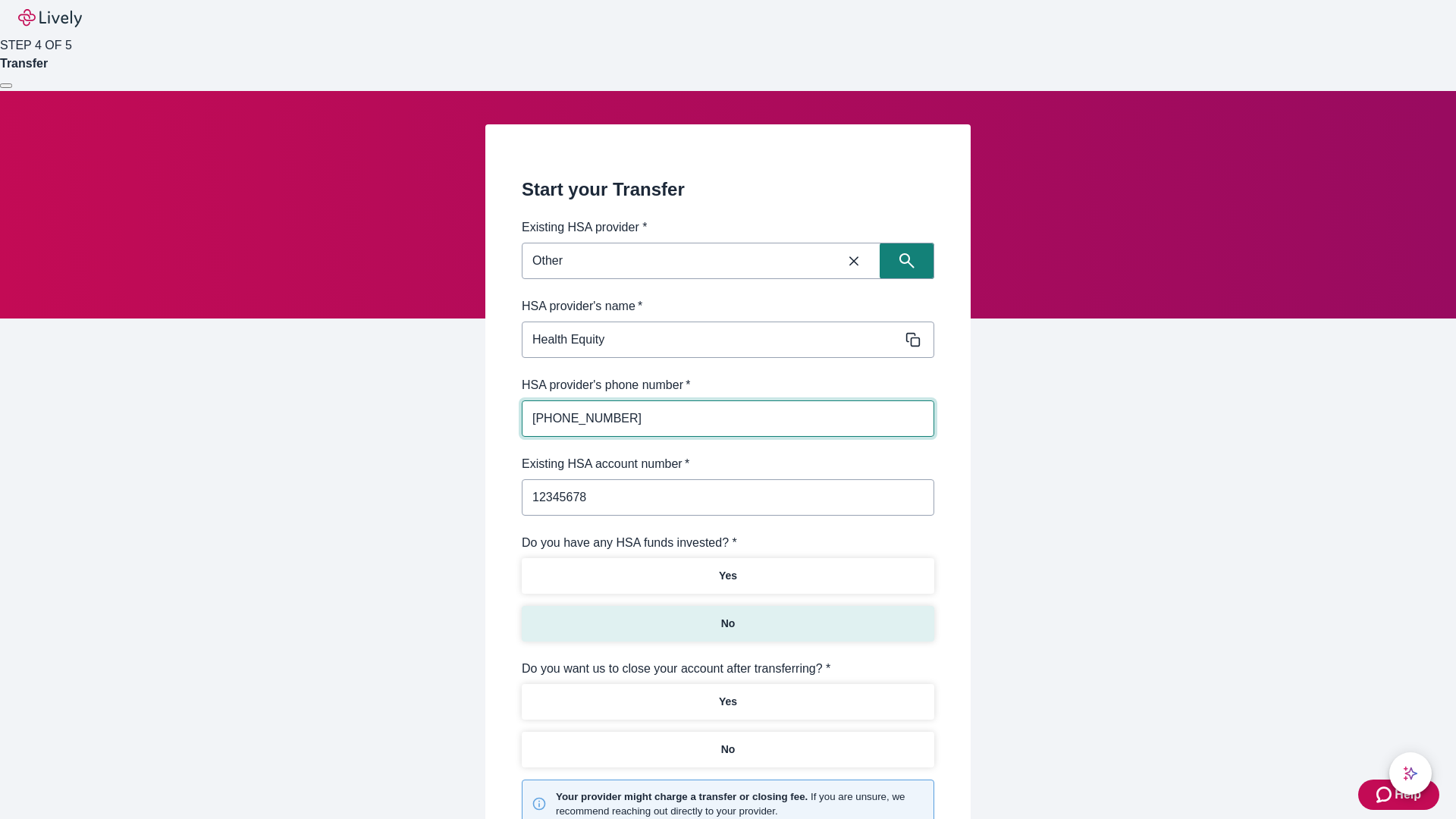
type input "12345678"
click at [727, 616] on p "No" at bounding box center [729, 623] width 15 height 16
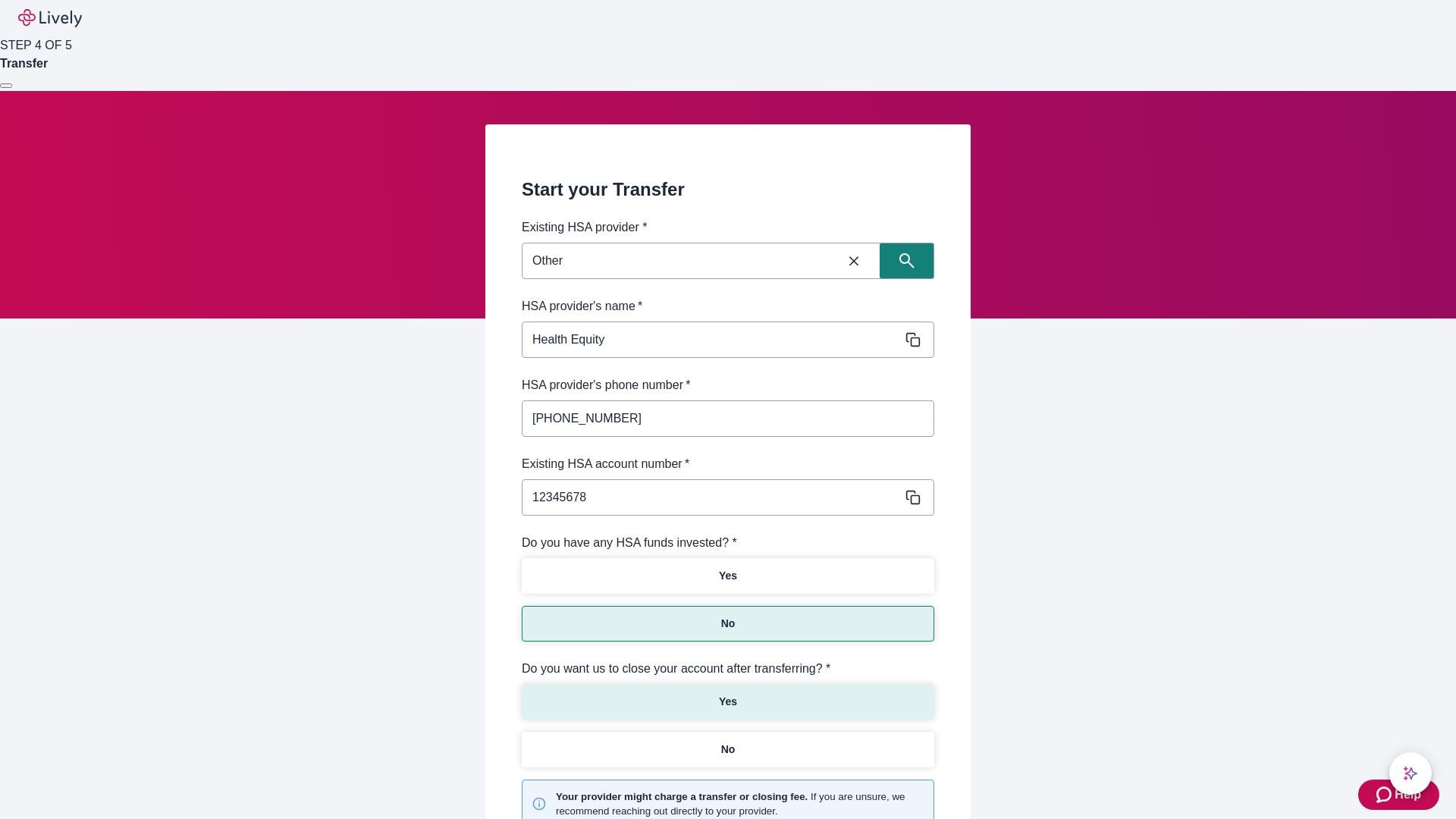
click at [727, 694] on p "Yes" at bounding box center [728, 702] width 18 height 16
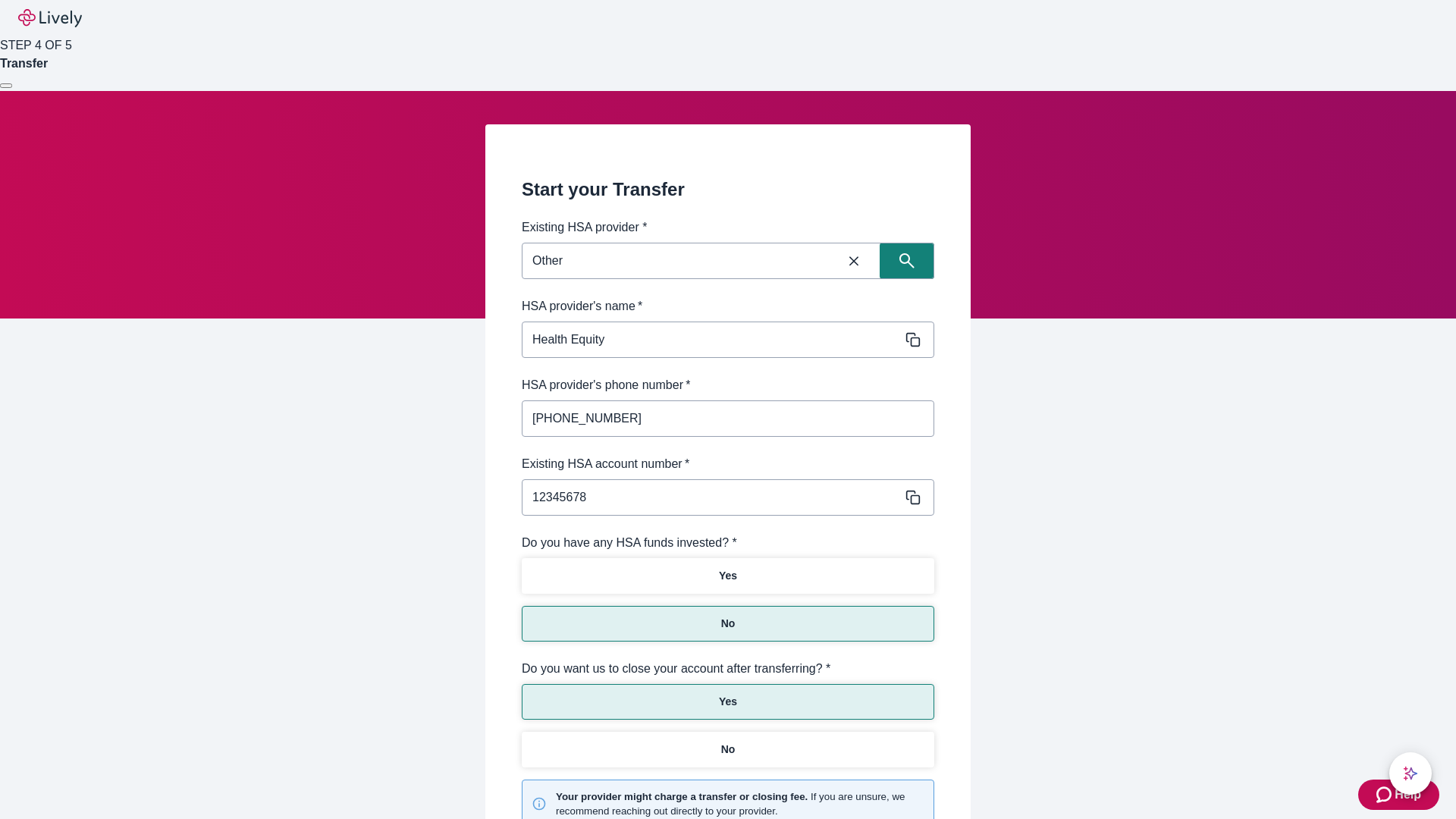
scroll to position [157, 0]
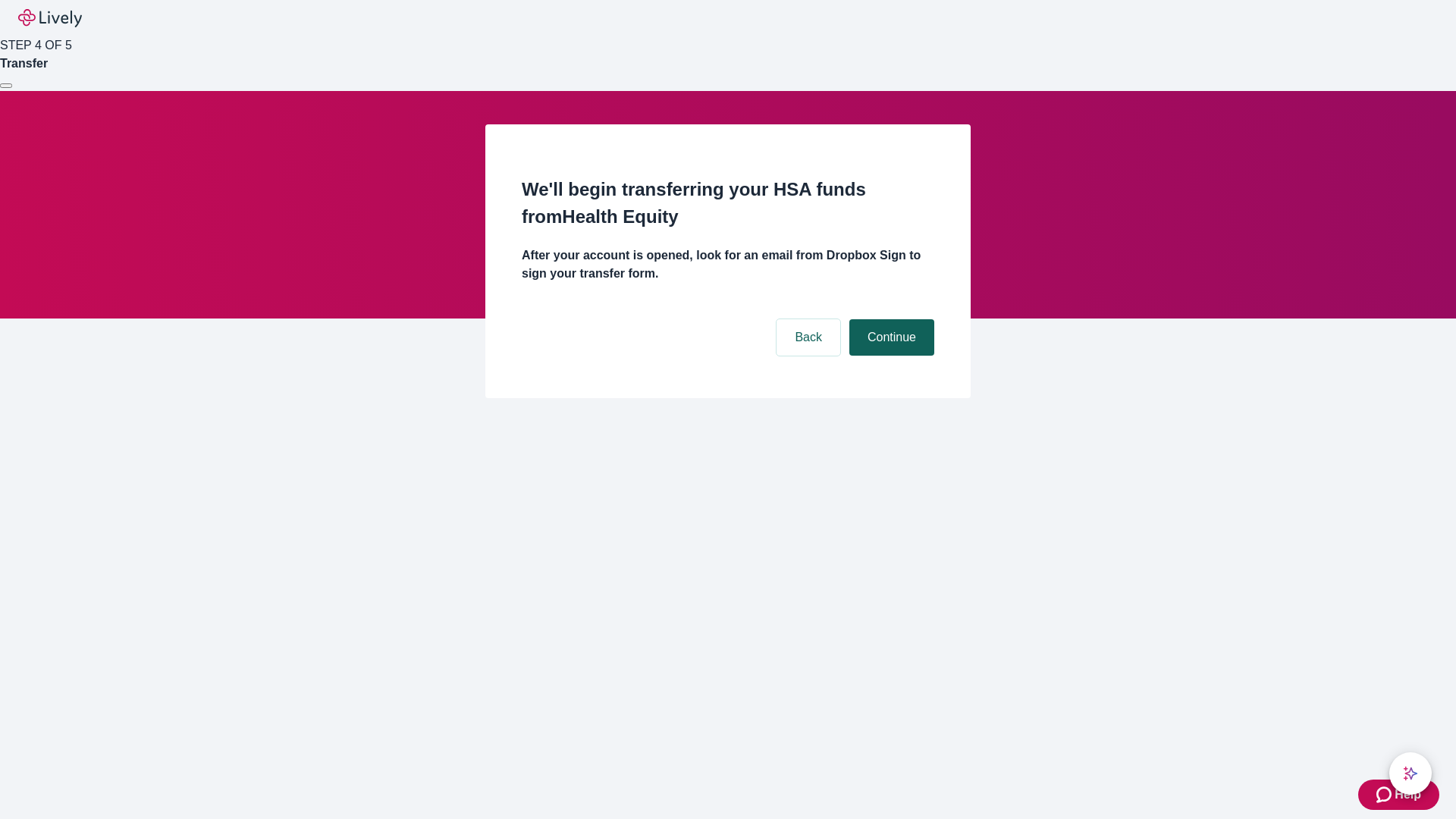
click at [890, 320] on button "Continue" at bounding box center [892, 338] width 85 height 36
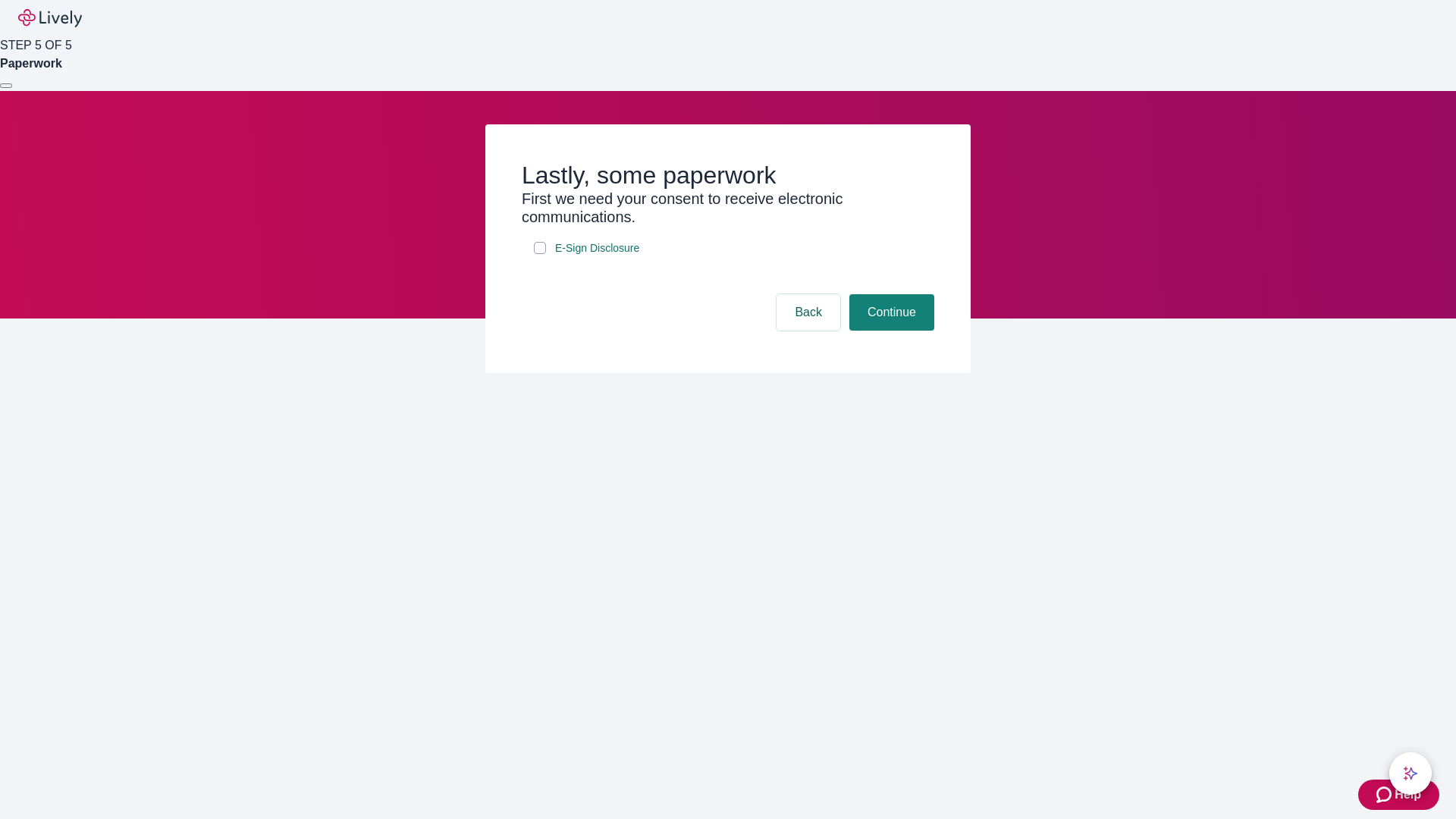
click at [540, 254] on input "E-Sign Disclosure" at bounding box center [539, 248] width 12 height 12
checkbox input "true"
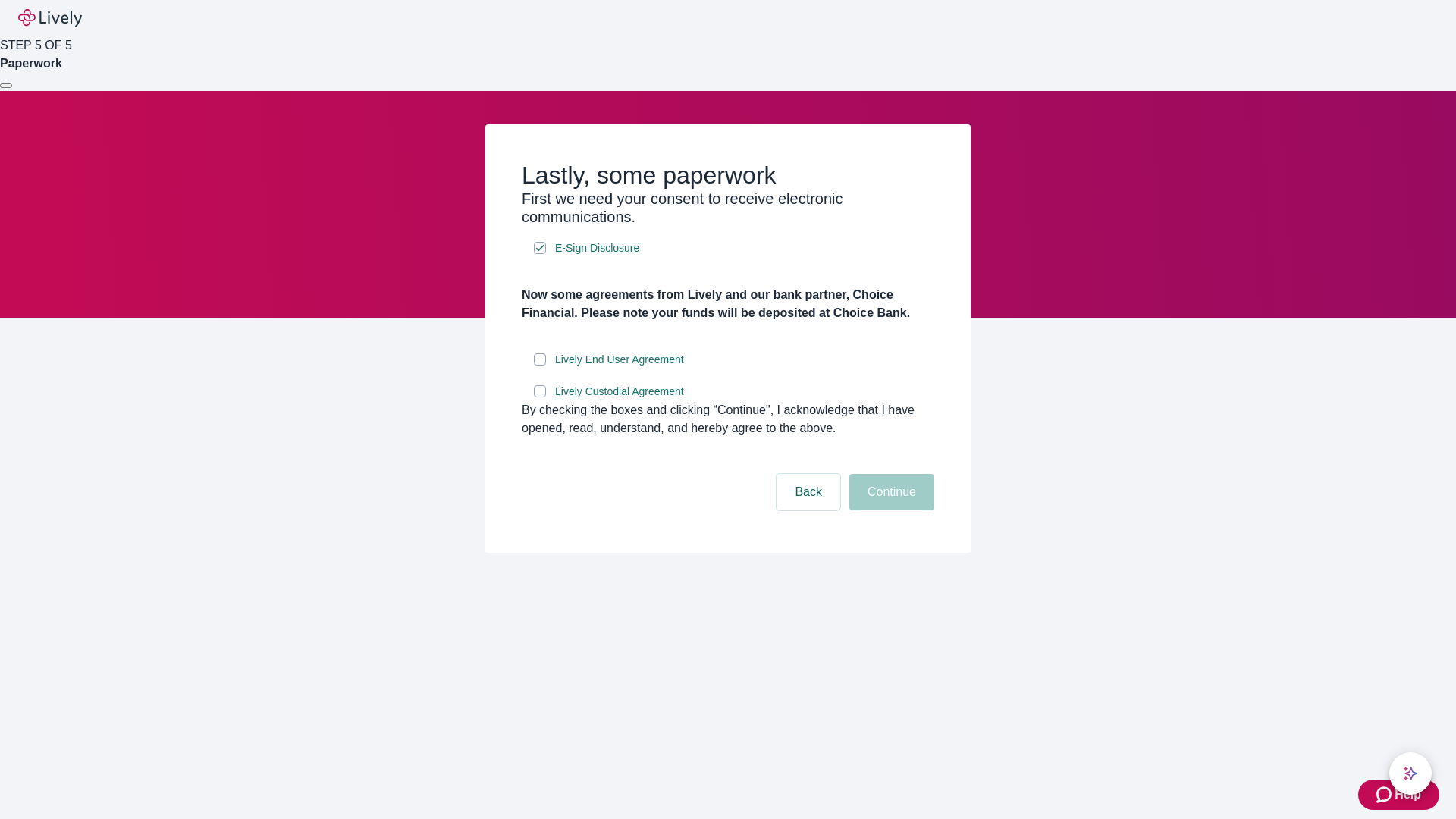
click at [540, 366] on input "Lively End User Agreement" at bounding box center [539, 359] width 12 height 12
checkbox input "true"
click at [540, 398] on input "Lively Custodial Agreement" at bounding box center [539, 391] width 12 height 12
checkbox input "true"
click at [890, 511] on button "Continue" at bounding box center [892, 492] width 85 height 36
